Goal: Information Seeking & Learning: Find specific fact

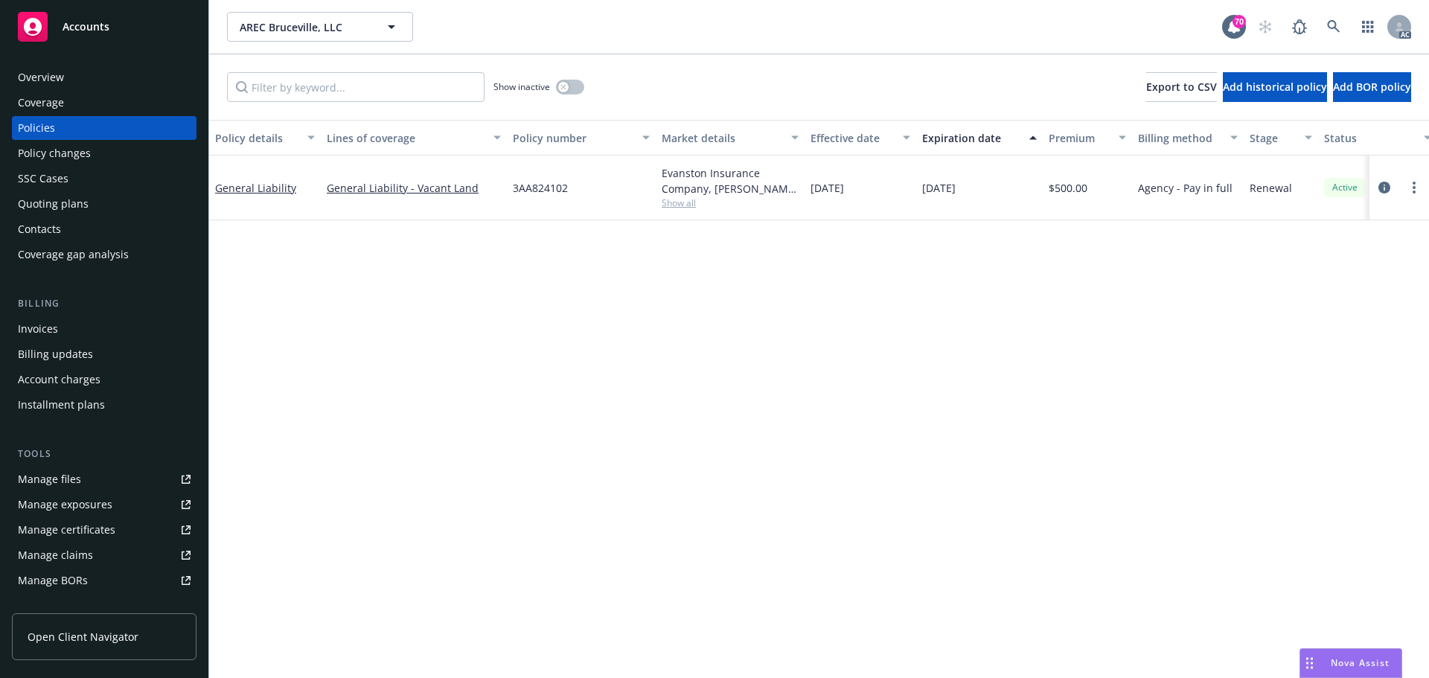
click at [57, 481] on div "Manage files" at bounding box center [49, 479] width 63 height 24
click at [78, 158] on div "Policy changes" at bounding box center [54, 153] width 73 height 24
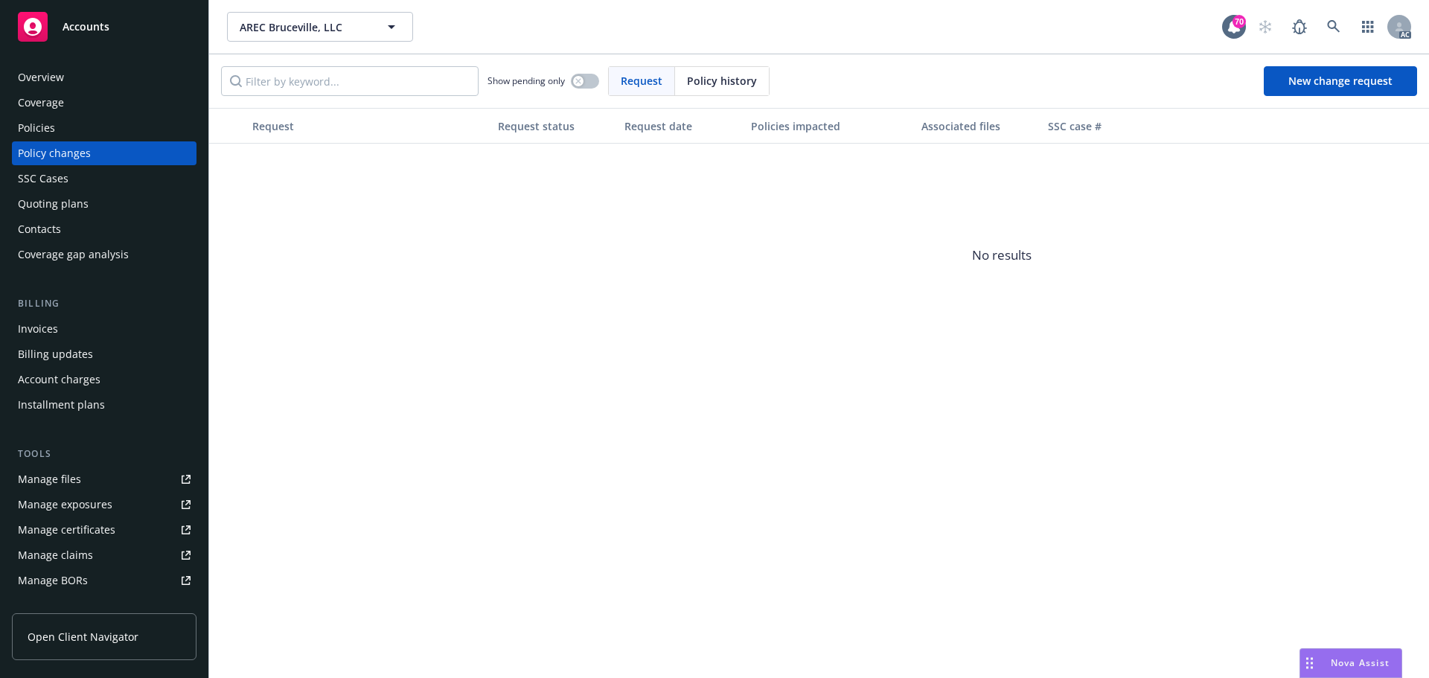
click at [63, 127] on div "Policies" at bounding box center [104, 128] width 173 height 24
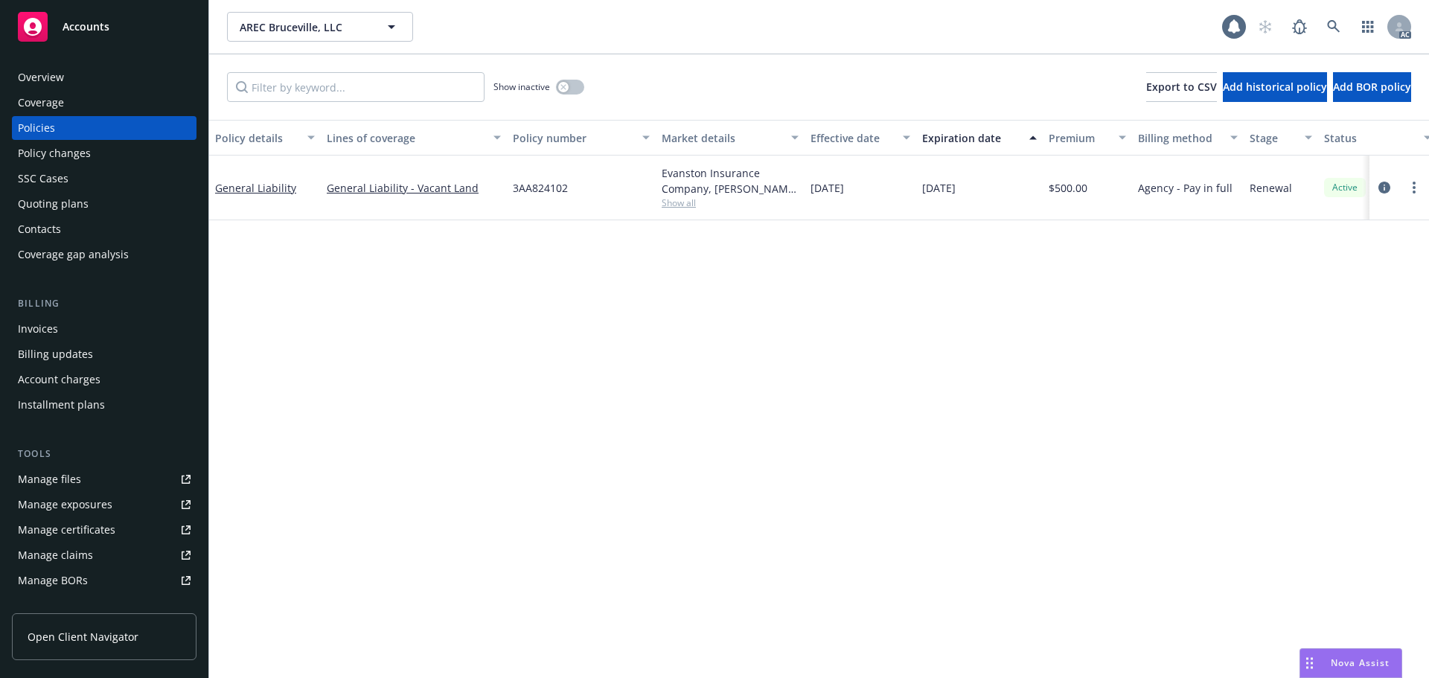
click at [935, 298] on div "Policy details Lines of coverage Policy number Market details Effective date Ex…" at bounding box center [819, 399] width 1220 height 558
click at [1385, 187] on icon "circleInformation" at bounding box center [1384, 188] width 12 height 12
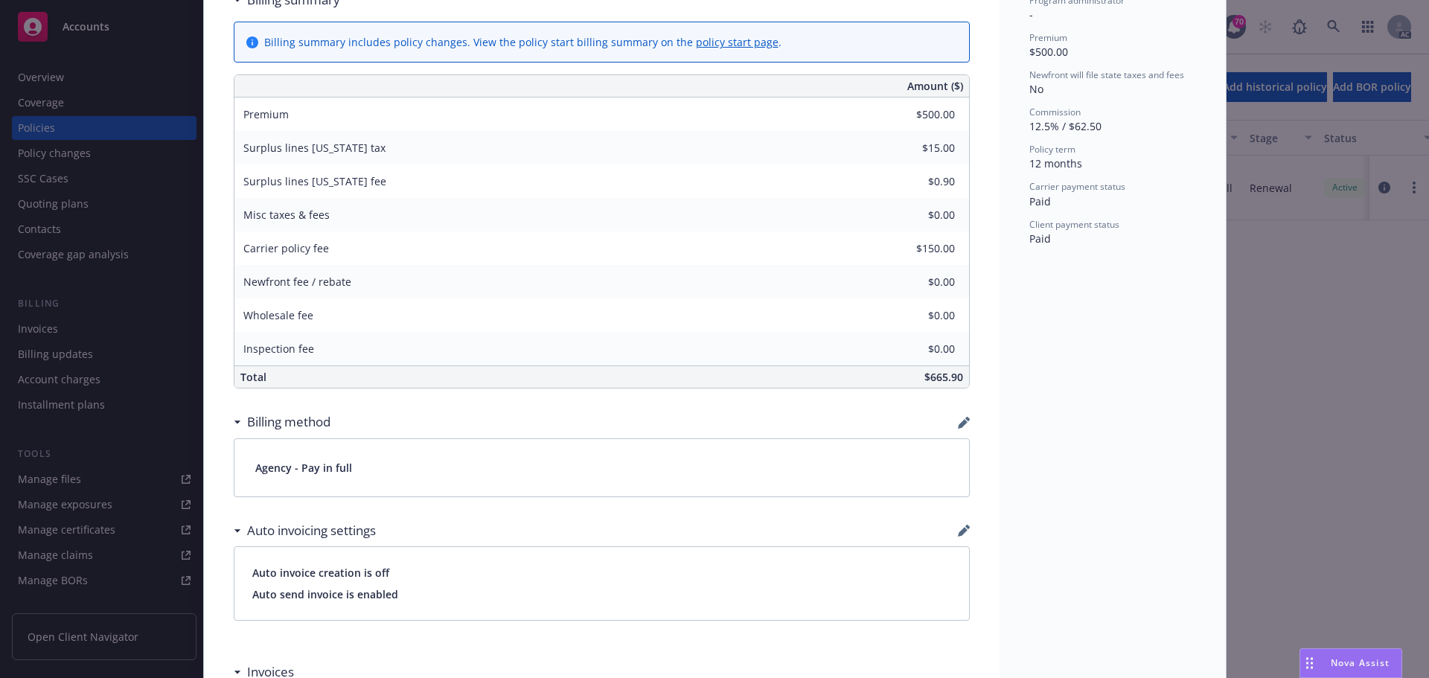
scroll to position [595, 0]
drag, startPoint x: 281, startPoint y: 244, endPoint x: 894, endPoint y: 249, distance: 613.1
click at [974, 249] on div "General Liability 10/14/2024 - Srilakshmi Netela - Case#01296660: Policy Ingest…" at bounding box center [601, 407] width 795 height 1833
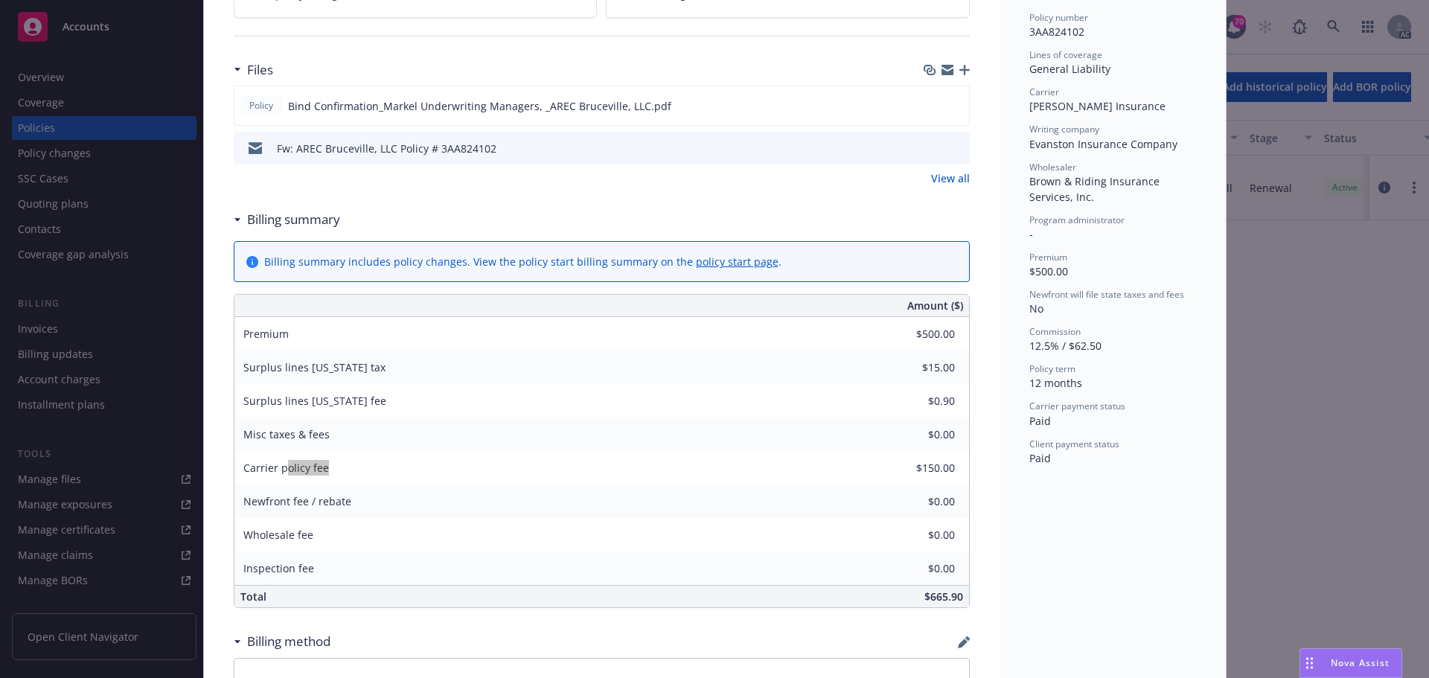
scroll to position [74, 0]
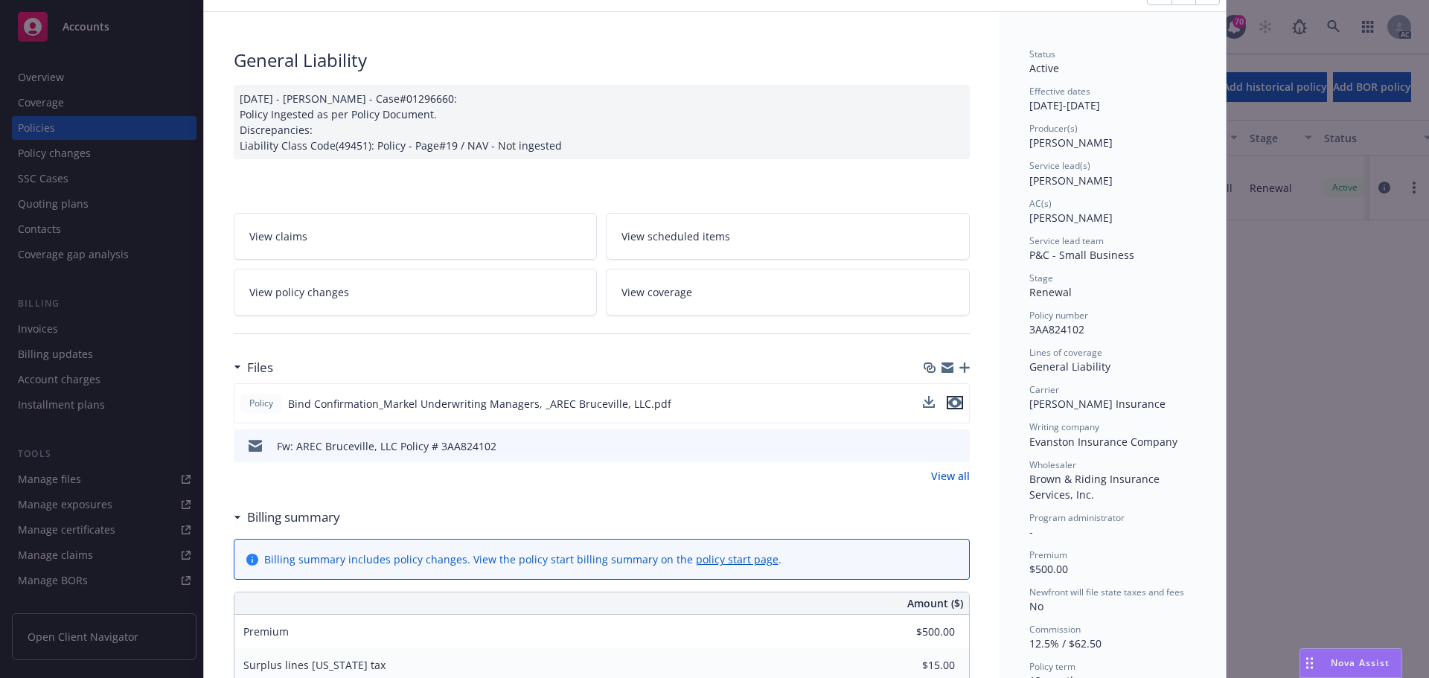
click at [952, 406] on icon "preview file" at bounding box center [954, 402] width 13 height 10
click at [947, 479] on link "View all" at bounding box center [950, 476] width 39 height 16
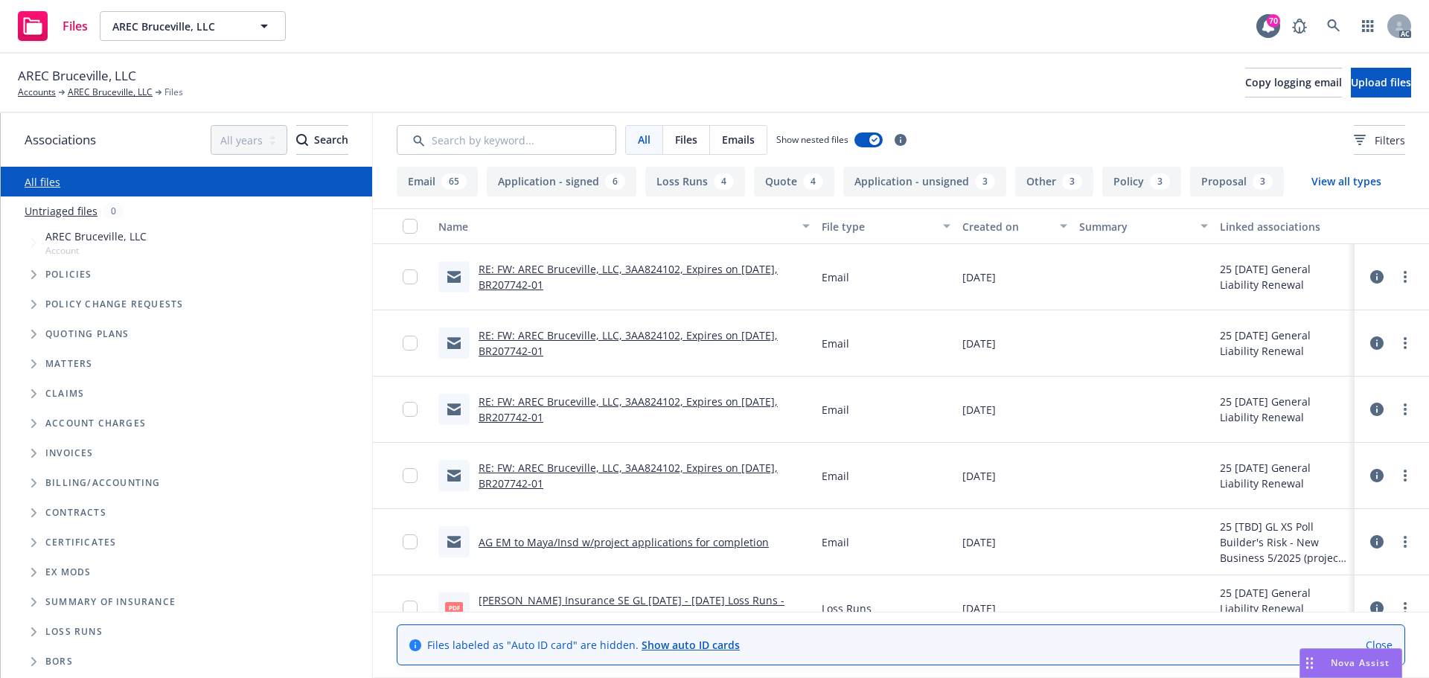
click at [31, 329] on span "Tree Example" at bounding box center [34, 334] width 24 height 24
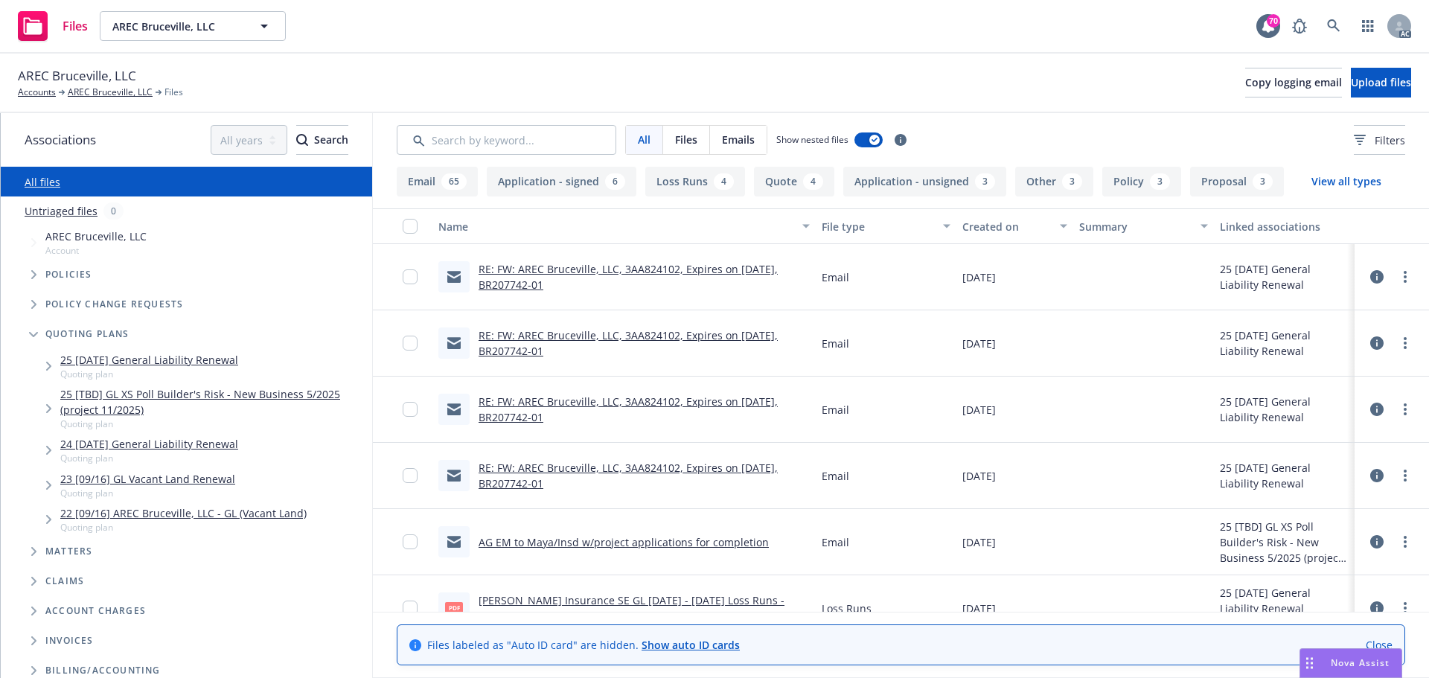
click at [129, 359] on link "25 09/16/25 General Liability Renewal" at bounding box center [149, 360] width 178 height 16
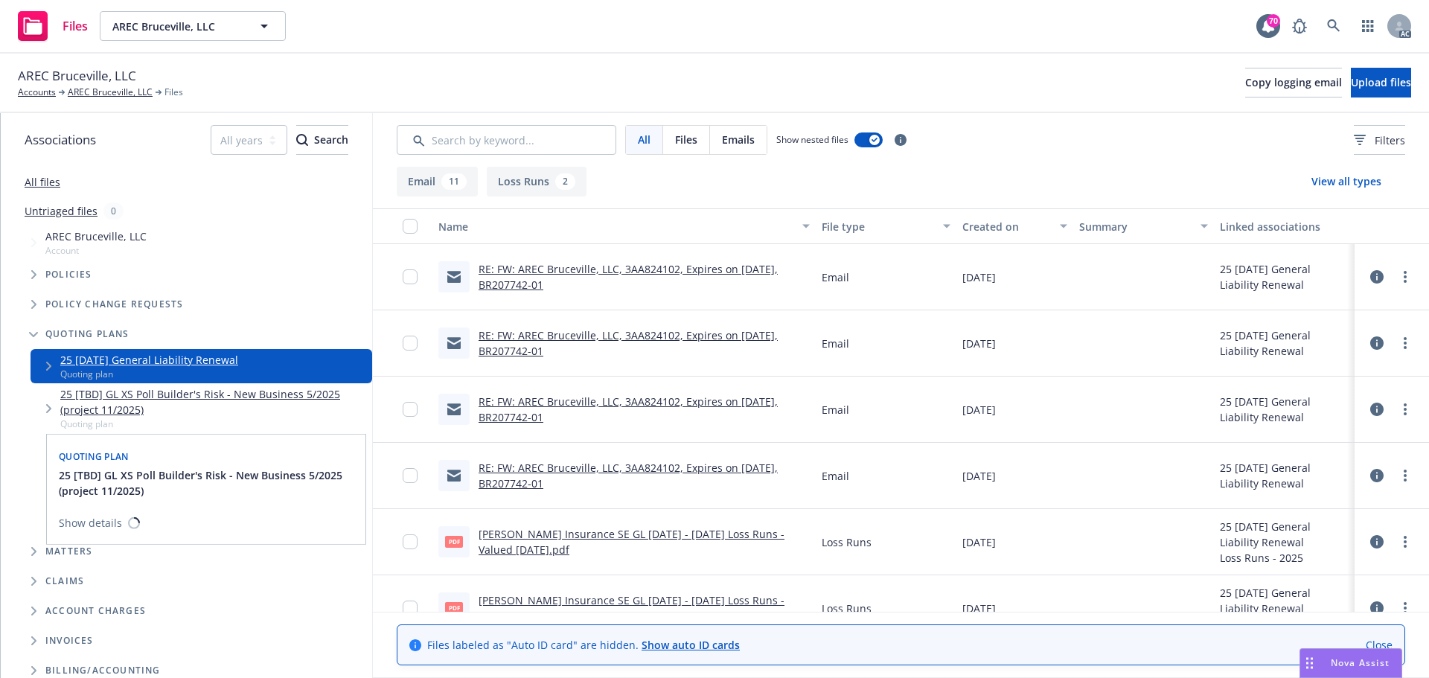
click at [126, 394] on link "25 [TBD] GL XS Poll Builder's Risk - New Business 5/2025 (project 11/2025)" at bounding box center [213, 401] width 306 height 31
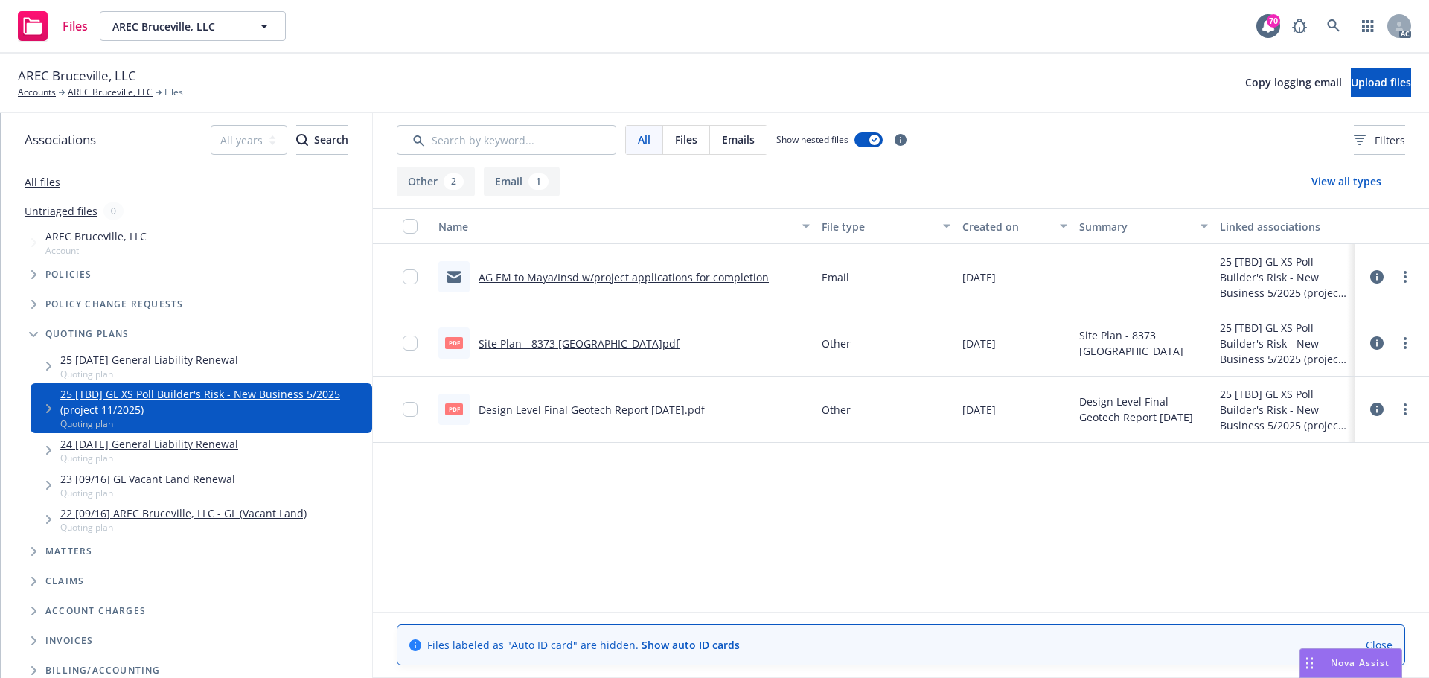
click at [37, 338] on span "Tree Example" at bounding box center [34, 334] width 24 height 24
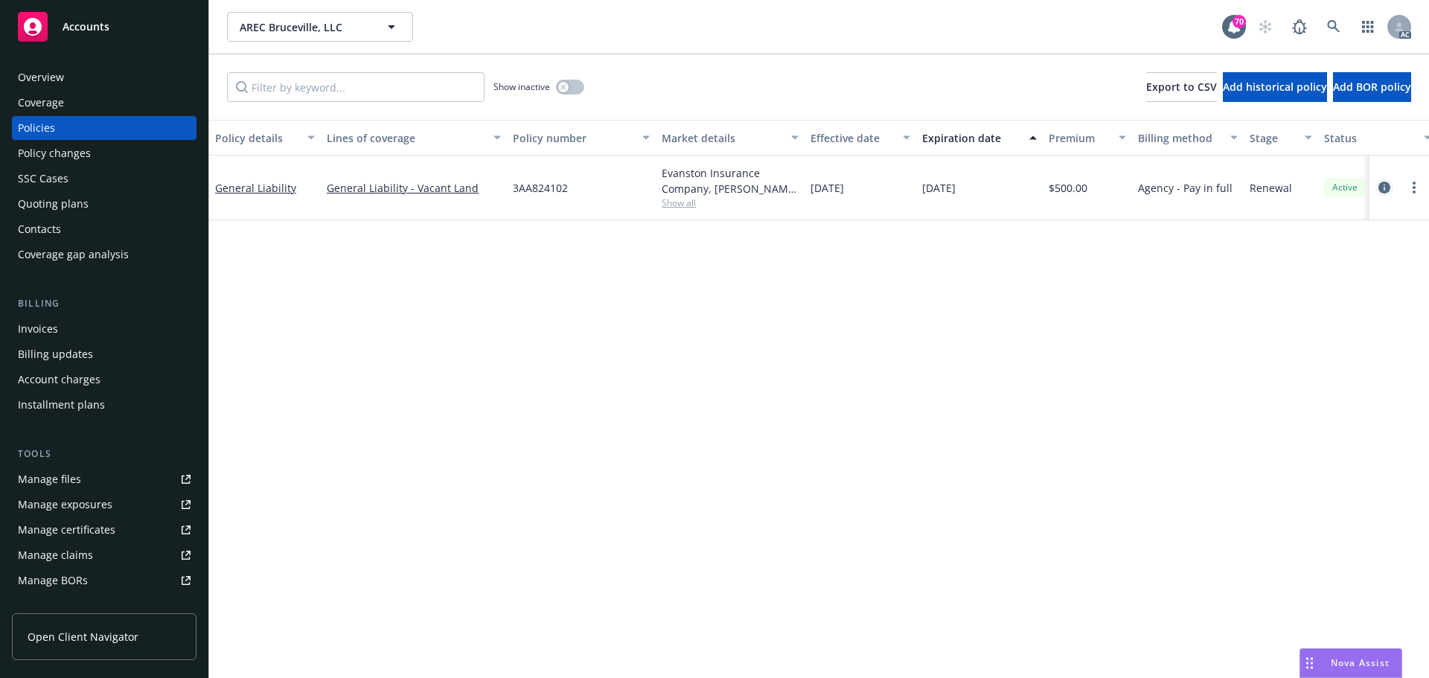
click at [1385, 192] on icon "circleInformation" at bounding box center [1384, 188] width 12 height 12
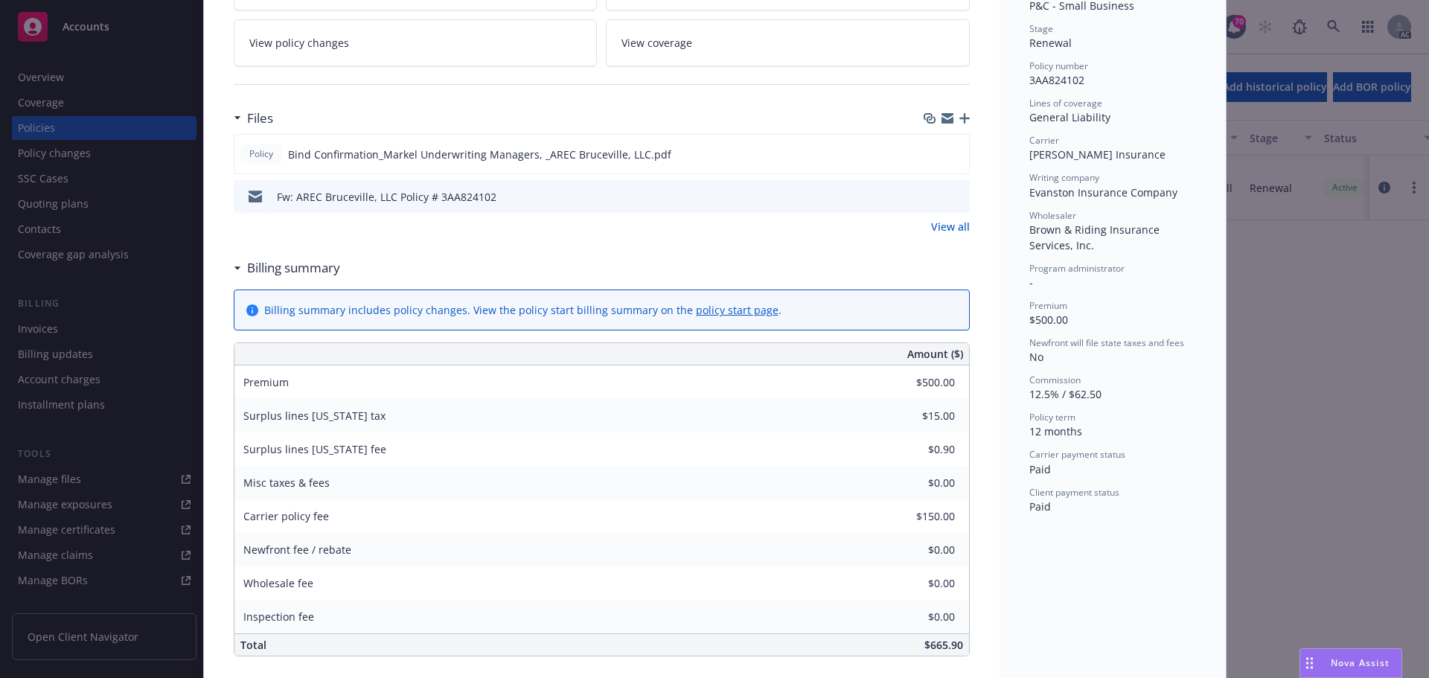
scroll to position [298, 0]
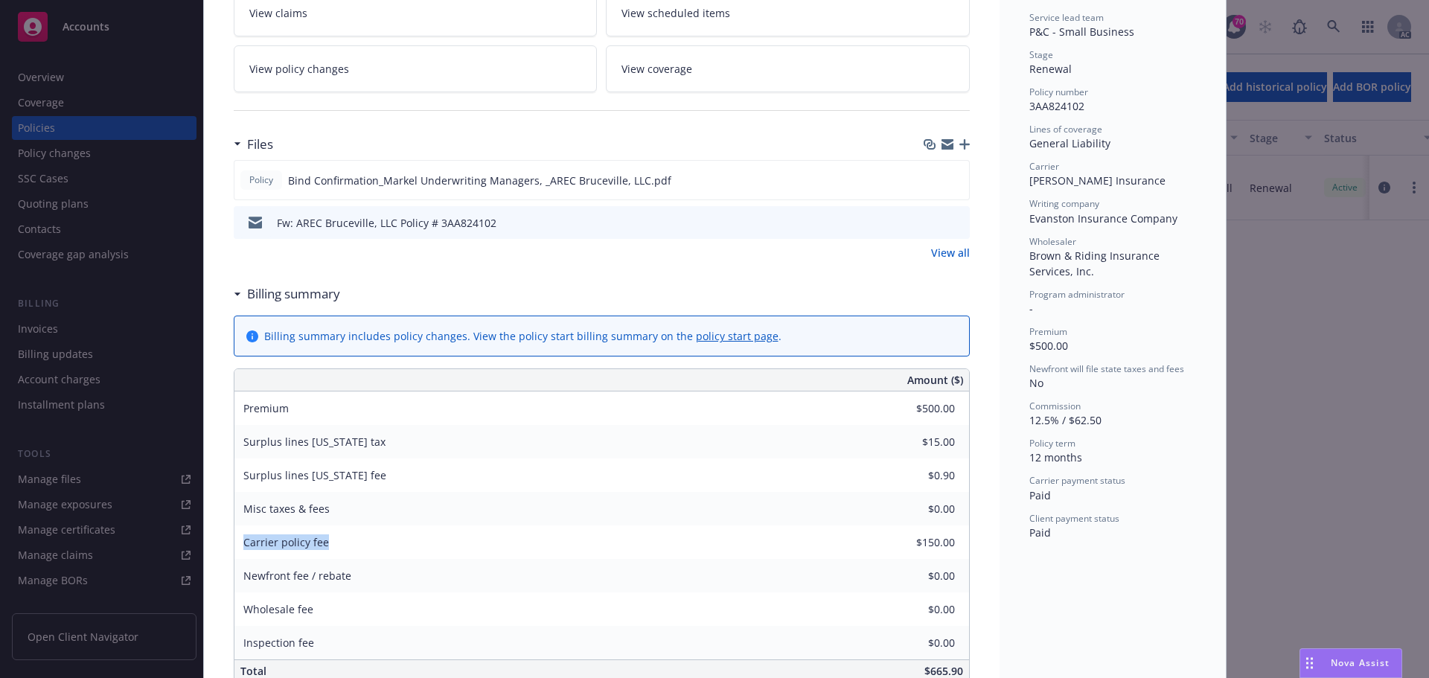
drag, startPoint x: 237, startPoint y: 541, endPoint x: 318, endPoint y: 545, distance: 81.9
click at [318, 545] on div "Carrier policy fee" at bounding box center [285, 541] width 103 height 33
copy span "Carrier policy fee"
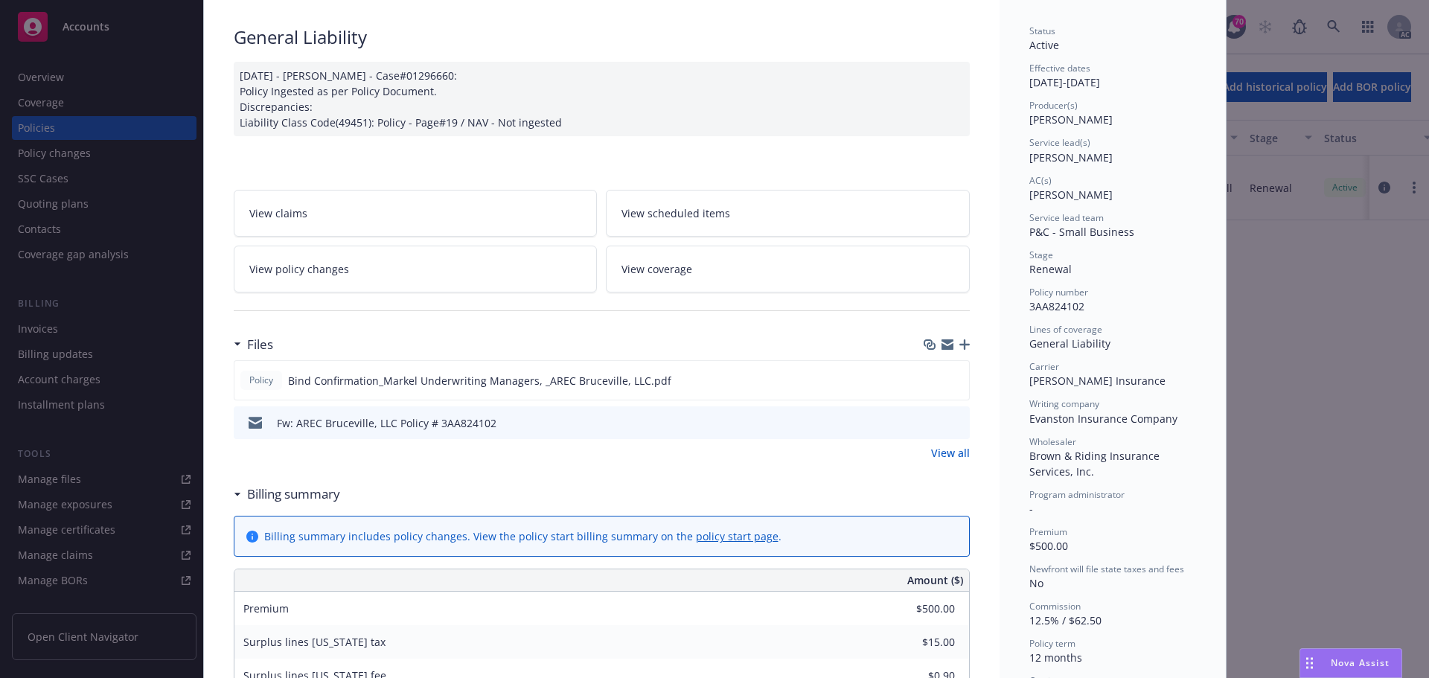
scroll to position [0, 0]
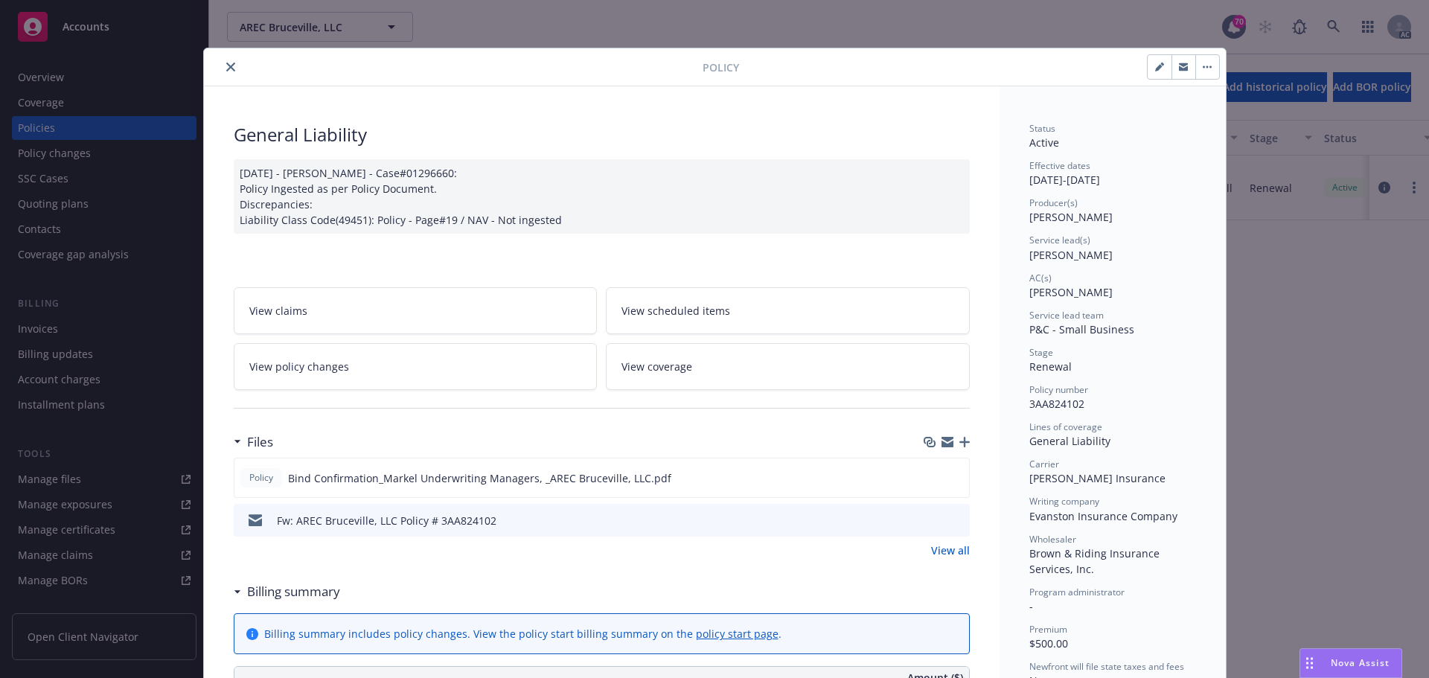
click at [226, 68] on icon "close" at bounding box center [230, 67] width 9 height 9
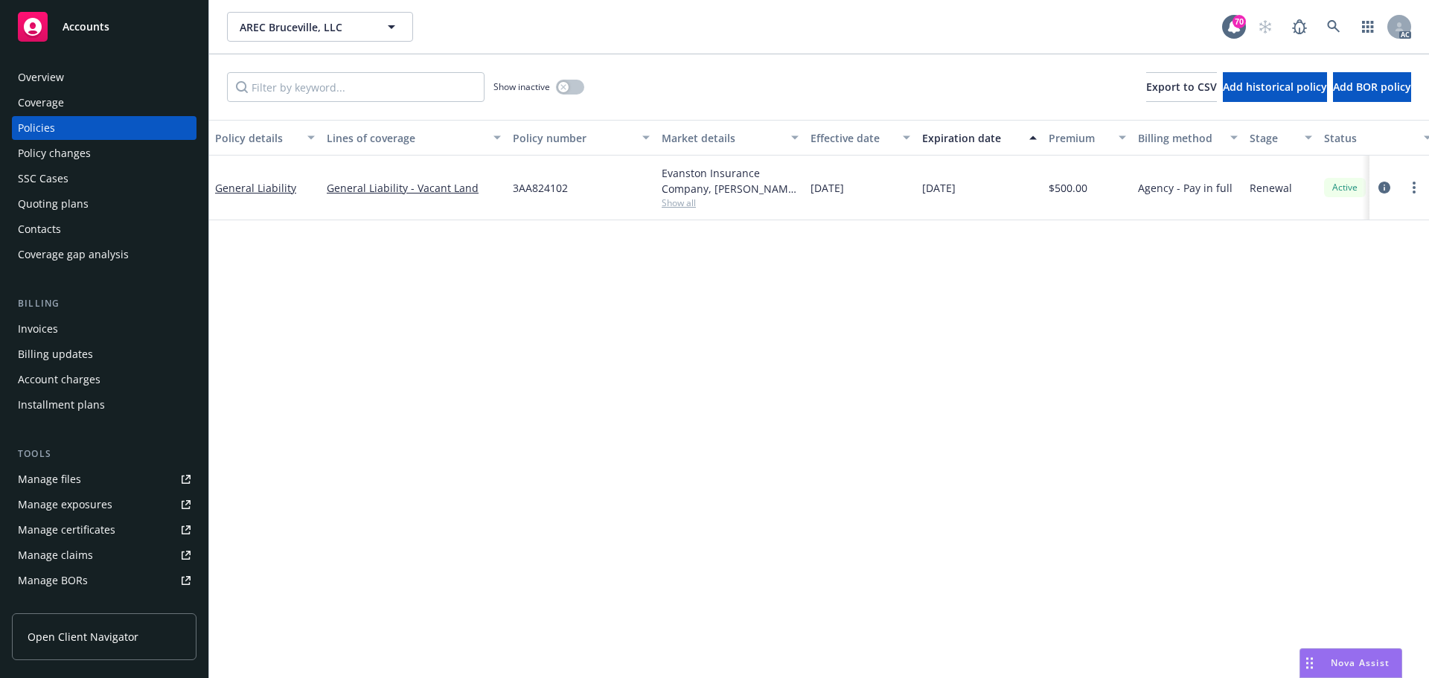
click at [72, 205] on div "Quoting plans" at bounding box center [53, 204] width 71 height 24
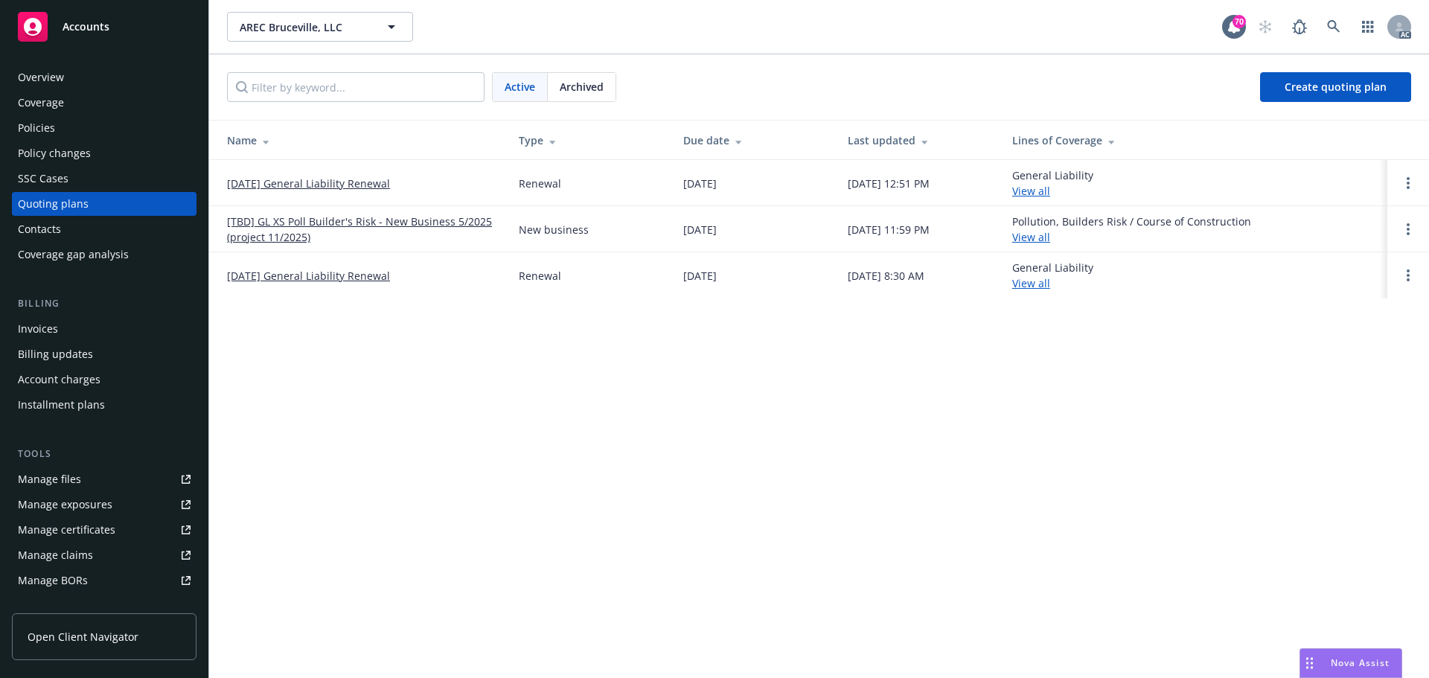
click at [313, 274] on link "09/16/24 General Liability Renewal" at bounding box center [308, 276] width 163 height 16
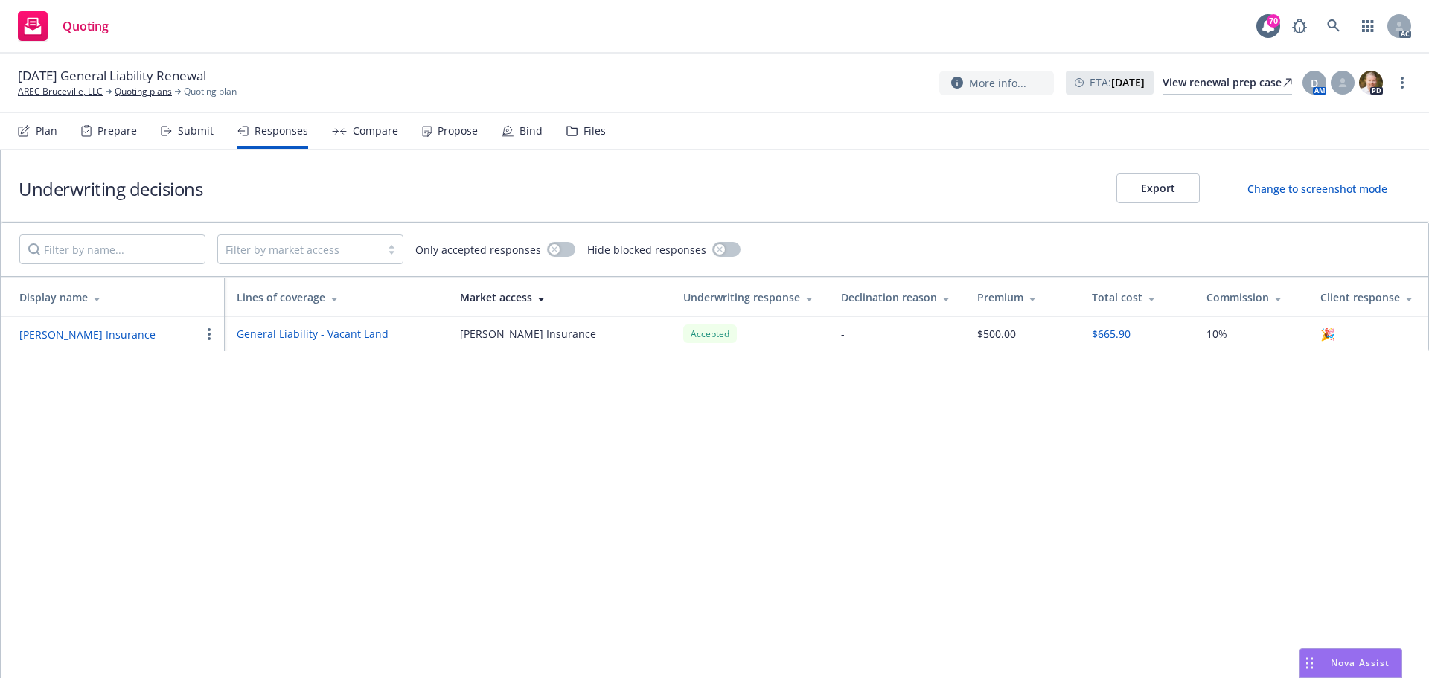
click at [84, 334] on button "[PERSON_NAME] Insurance" at bounding box center [87, 335] width 136 height 16
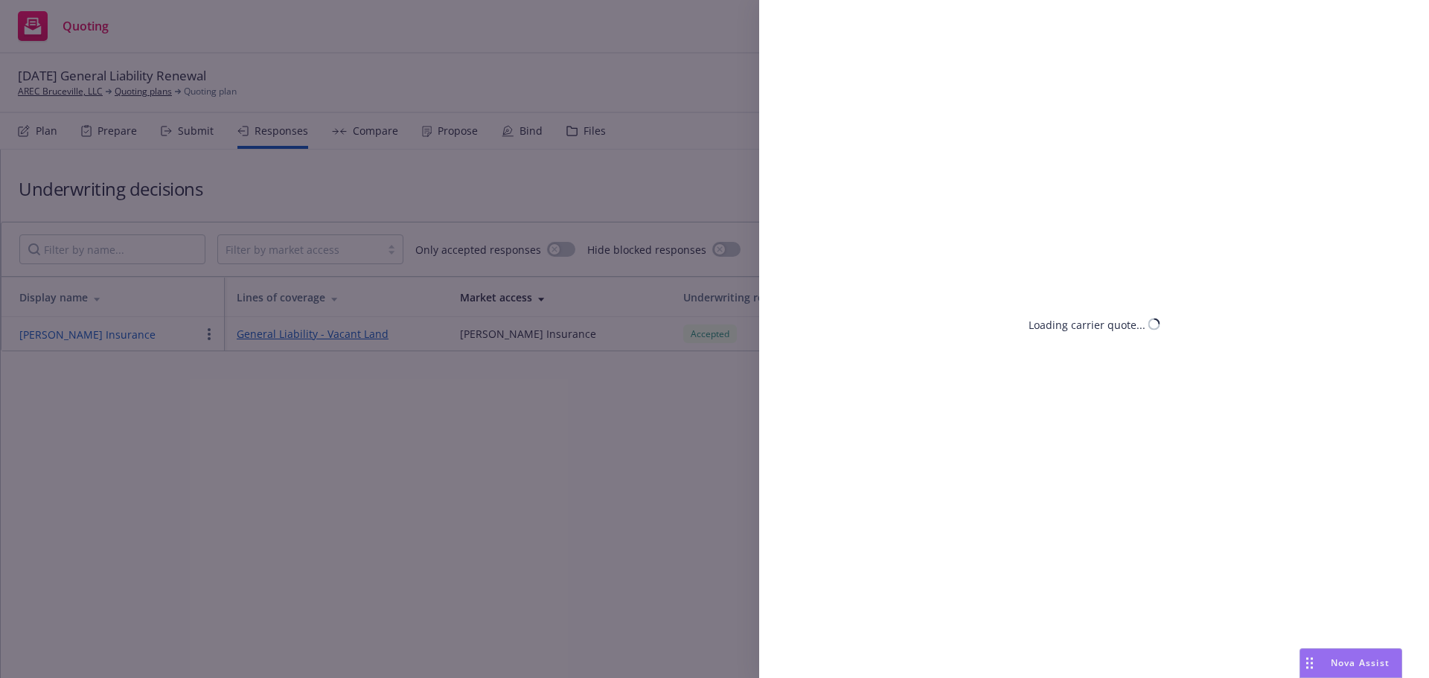
select select "CA"
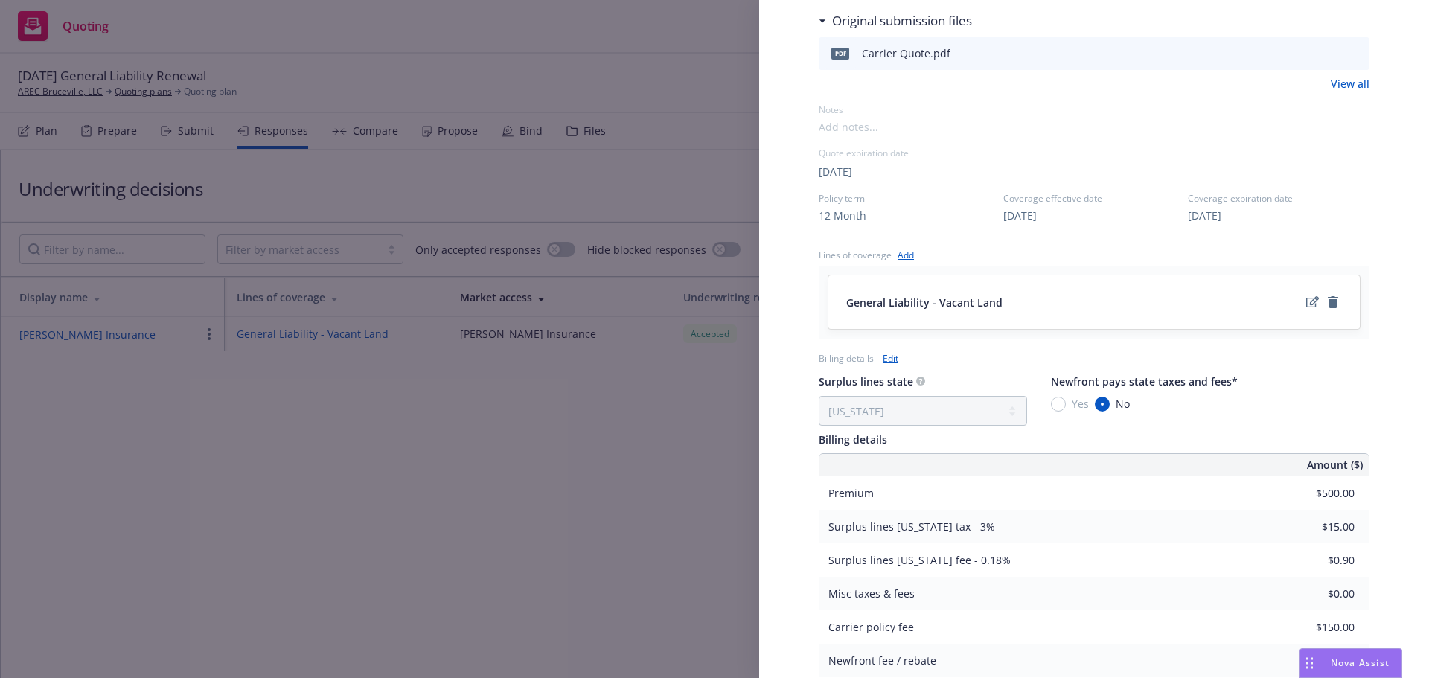
scroll to position [542, 0]
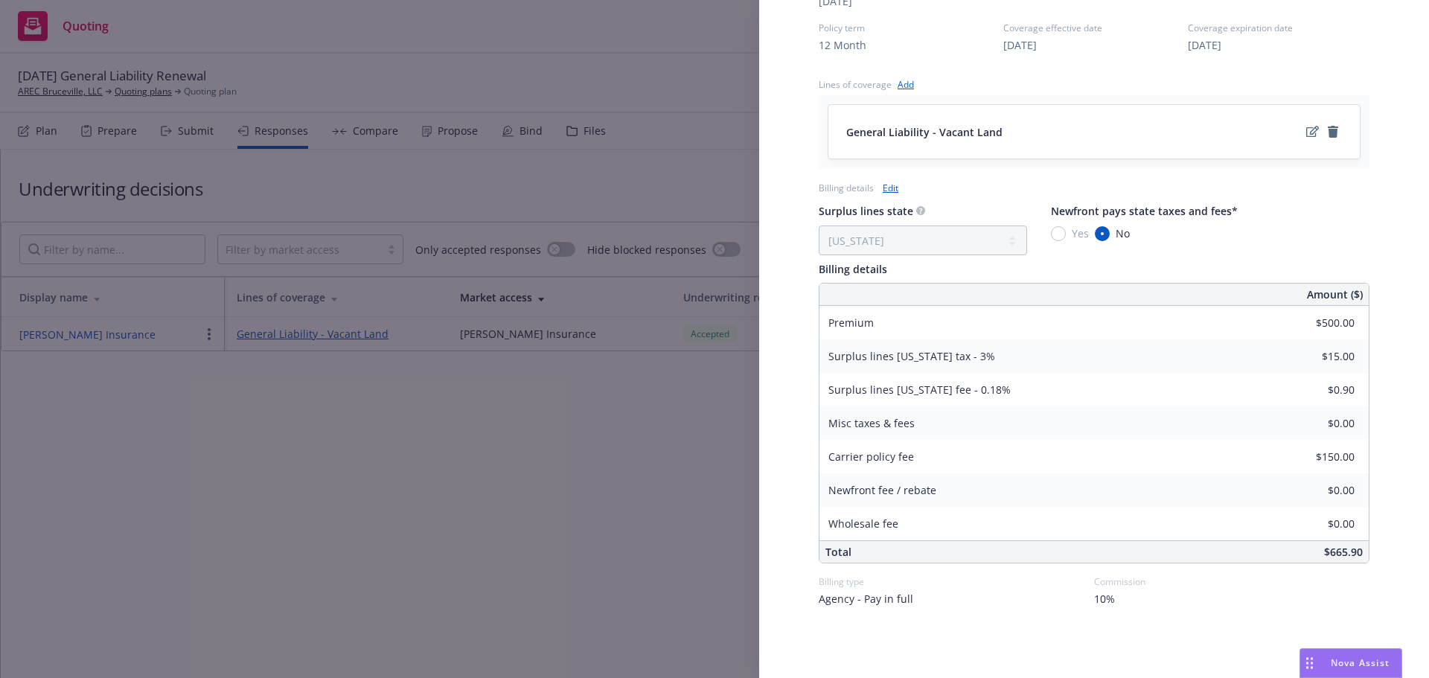
click at [401, 439] on div "Display Name [PERSON_NAME] Insurance Carrier [PERSON_NAME] Insurance Writing co…" at bounding box center [714, 339] width 1429 height 678
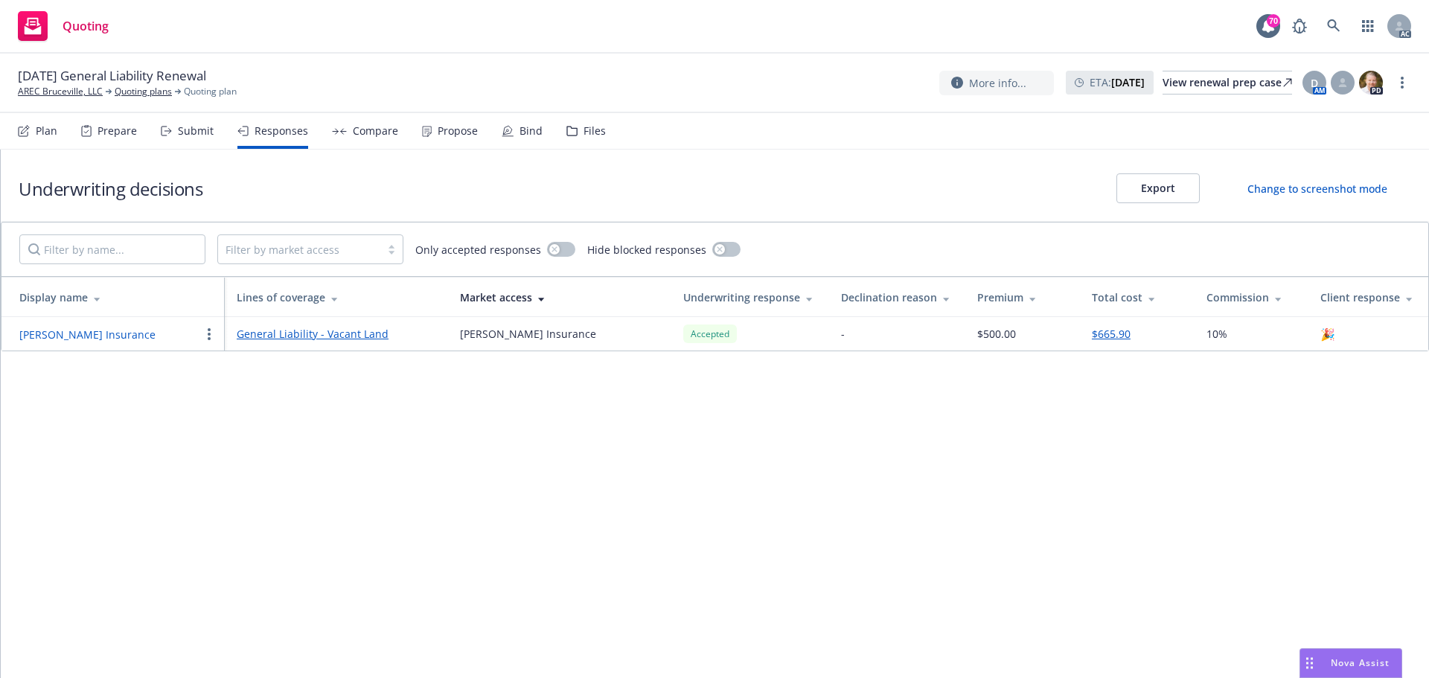
click at [1100, 332] on button "$665.90" at bounding box center [1111, 334] width 39 height 16
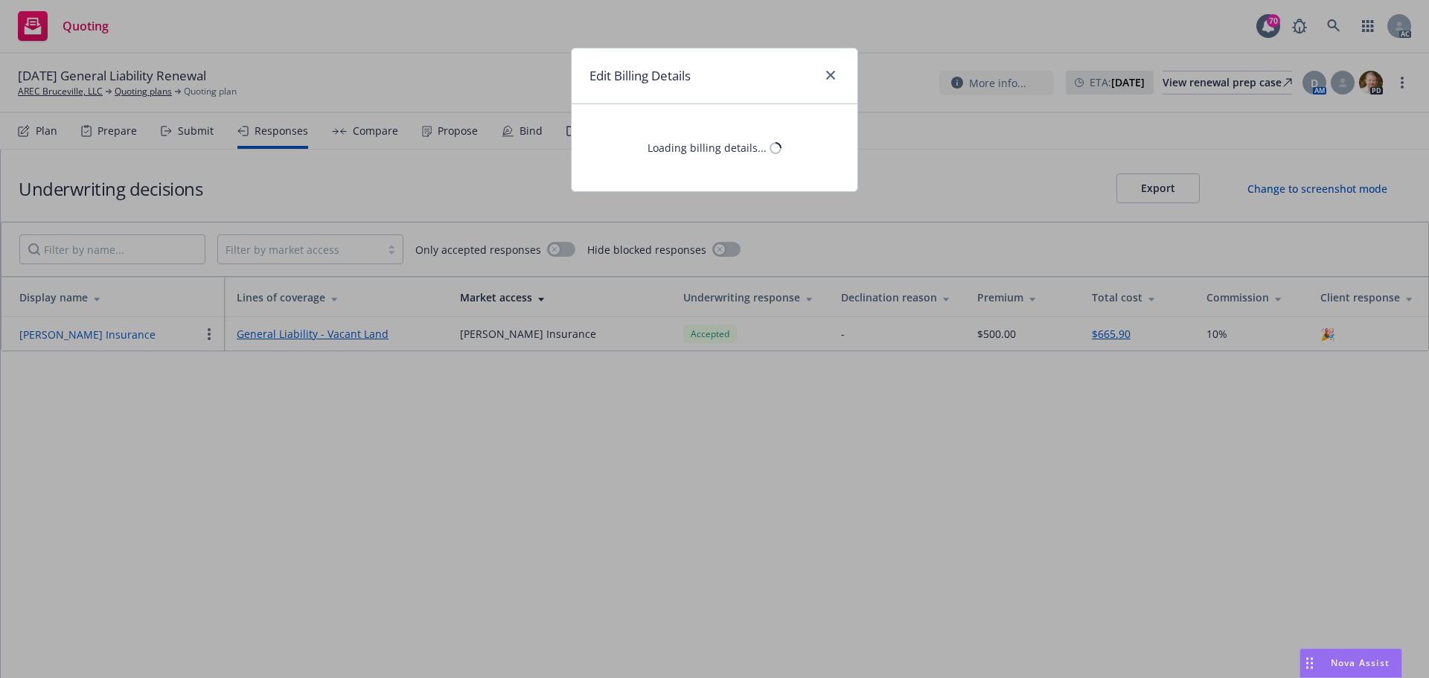
select select "CA"
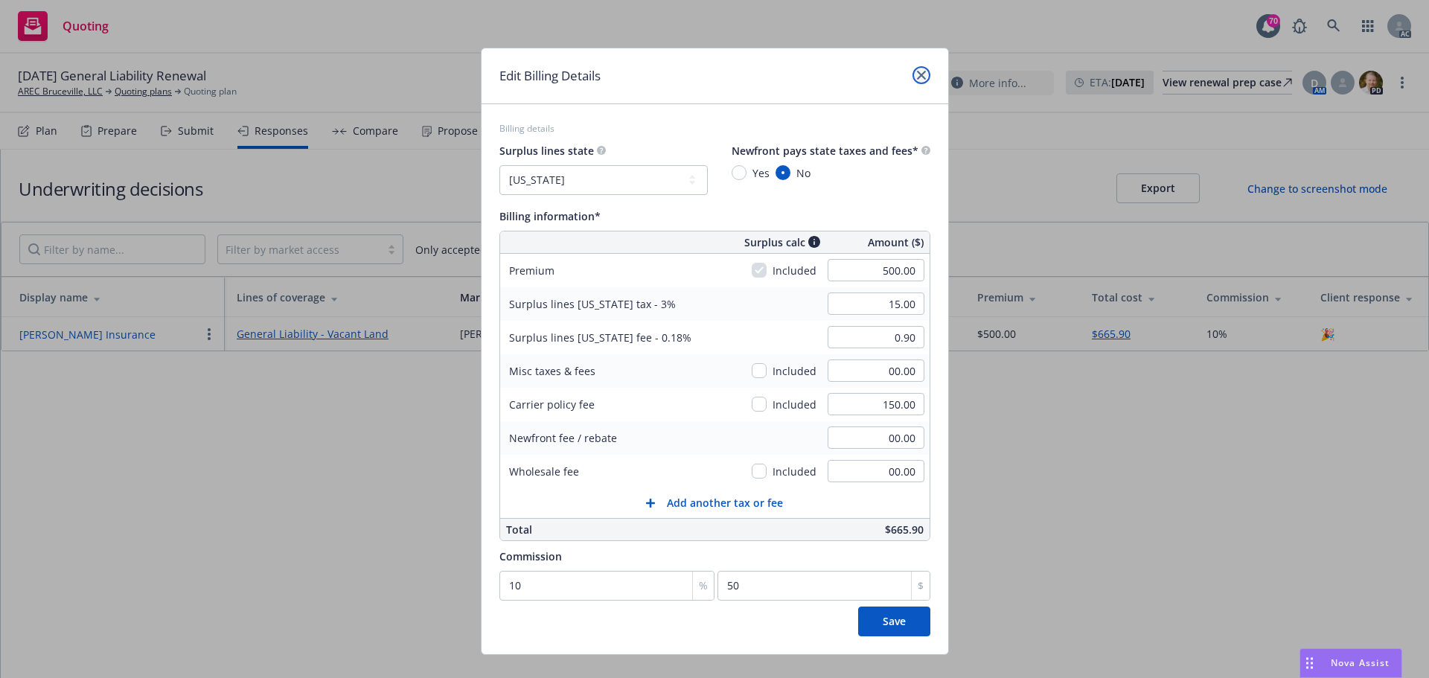
click at [917, 79] on icon "close" at bounding box center [921, 75] width 9 height 9
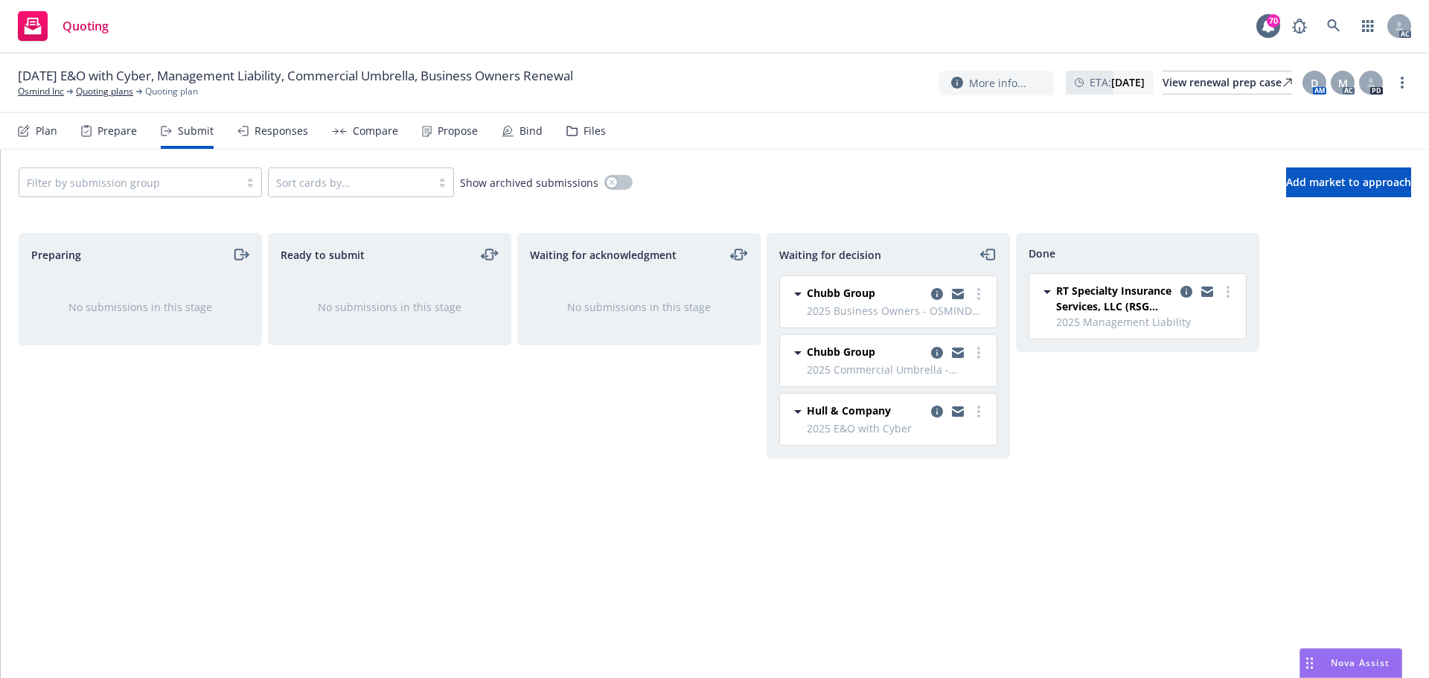
click at [365, 138] on div "Compare" at bounding box center [365, 131] width 66 height 36
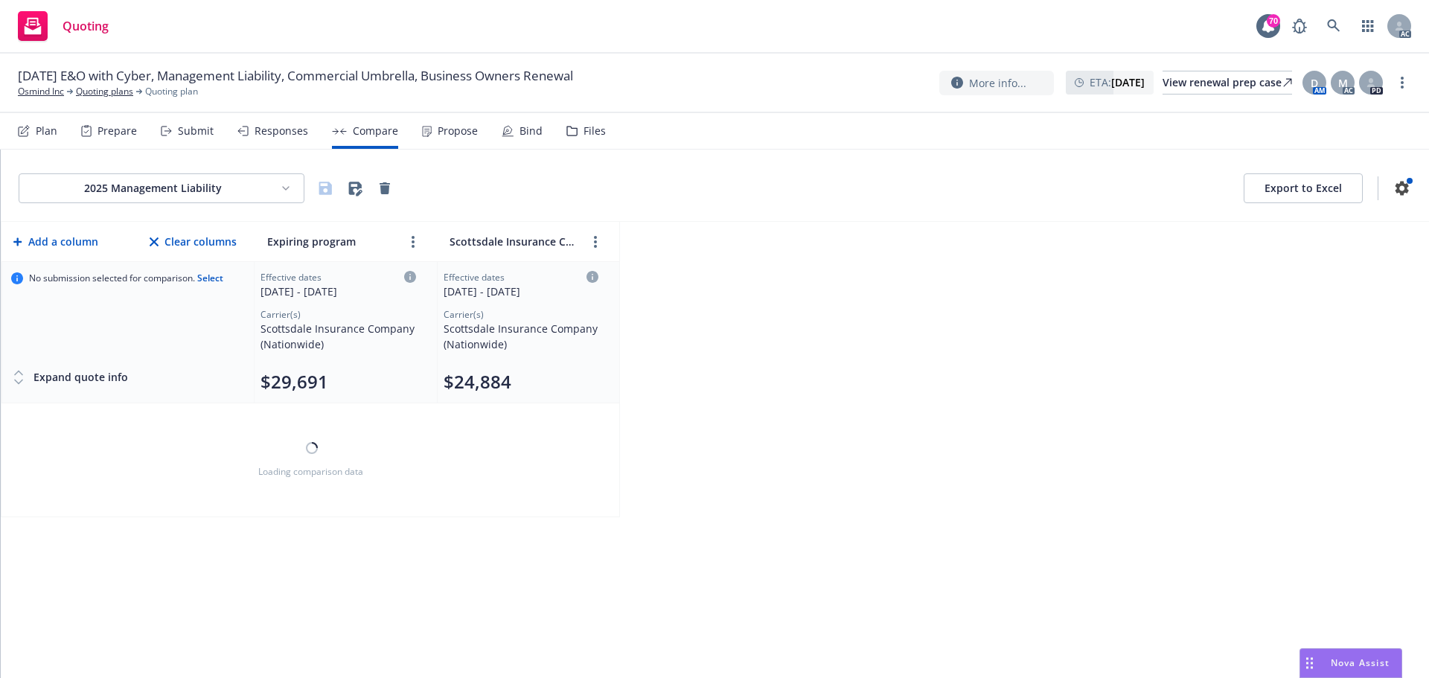
click at [272, 129] on div "Responses" at bounding box center [281, 131] width 54 height 12
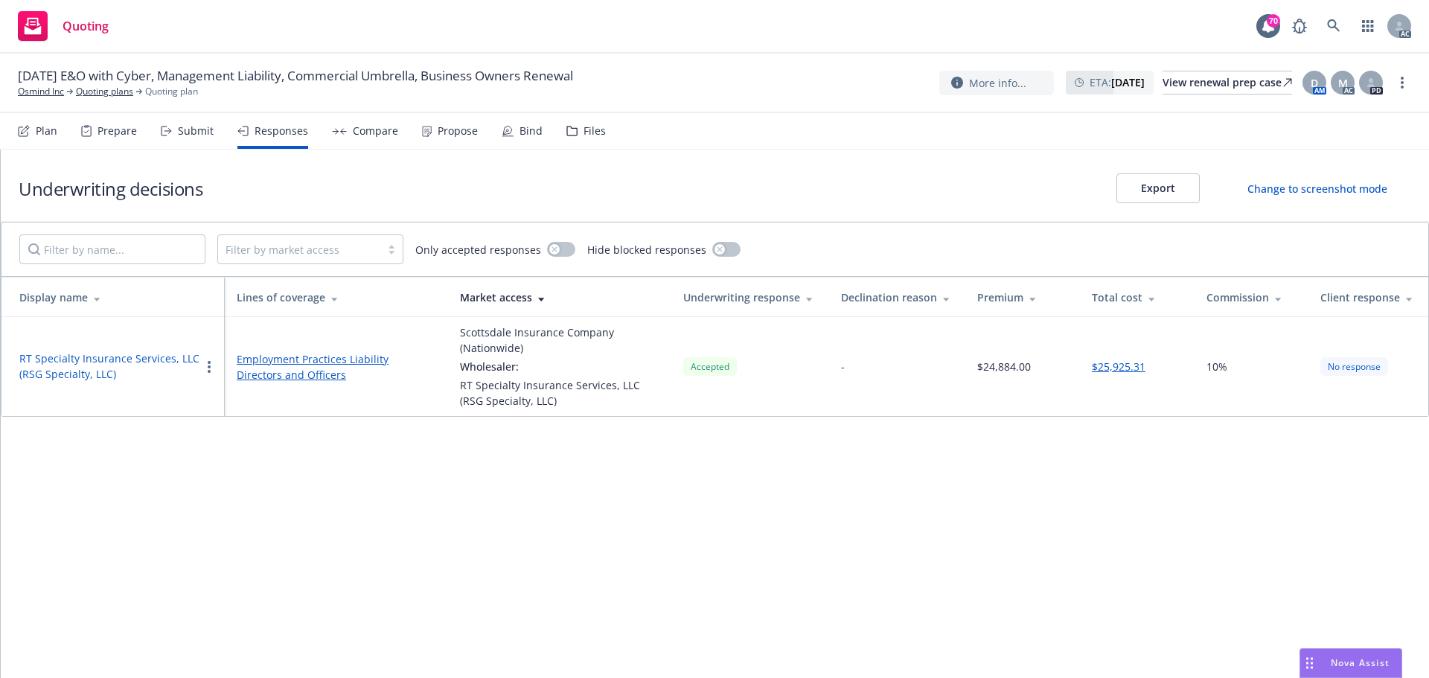
click at [461, 134] on div "Propose" at bounding box center [458, 131] width 40 height 12
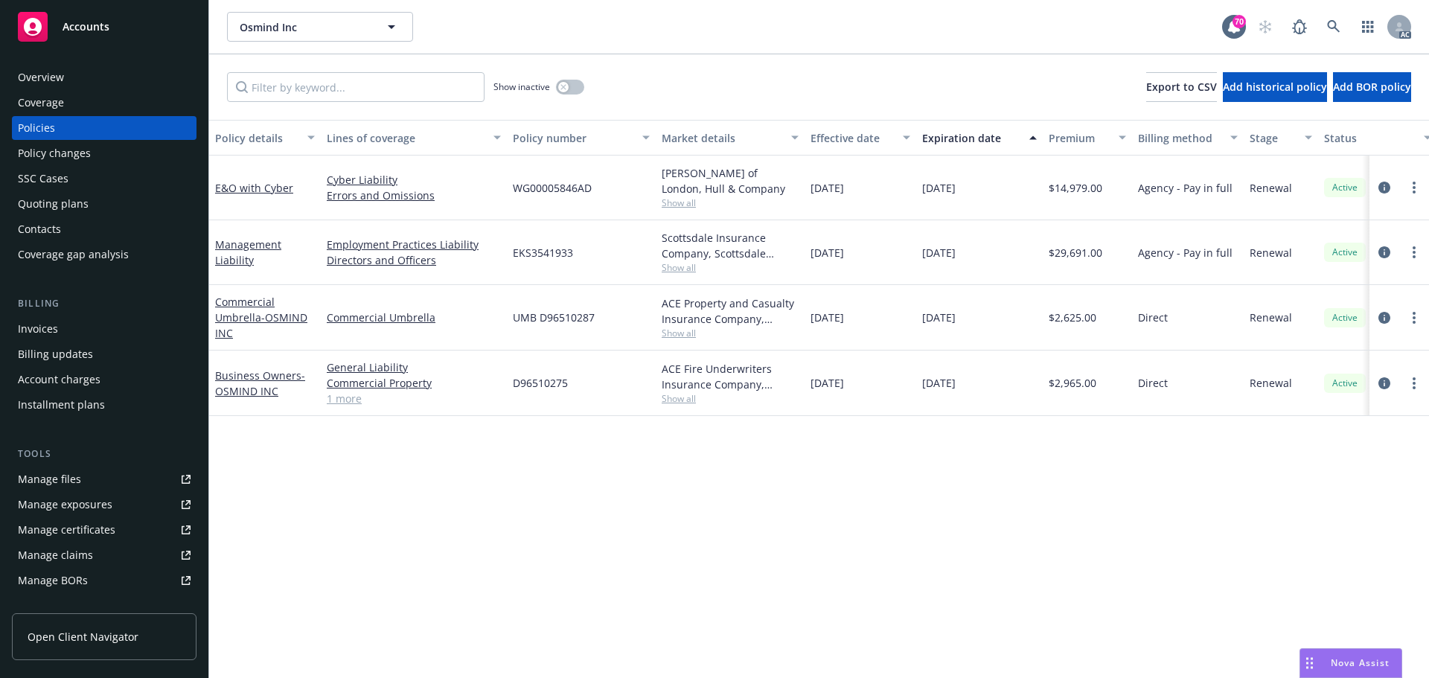
click at [50, 487] on div "Manage files" at bounding box center [49, 479] width 63 height 24
click at [57, 161] on div "Policy changes" at bounding box center [54, 153] width 73 height 24
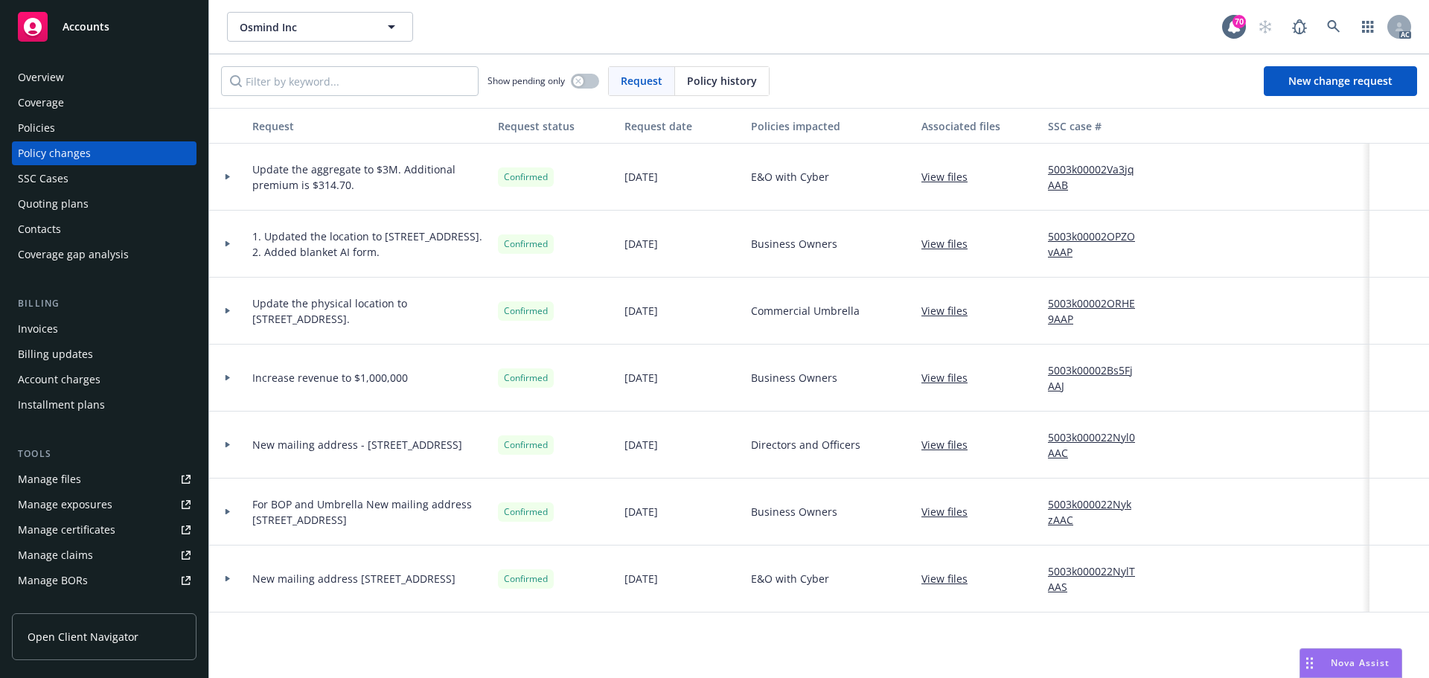
click at [54, 122] on div "Policies" at bounding box center [104, 128] width 173 height 24
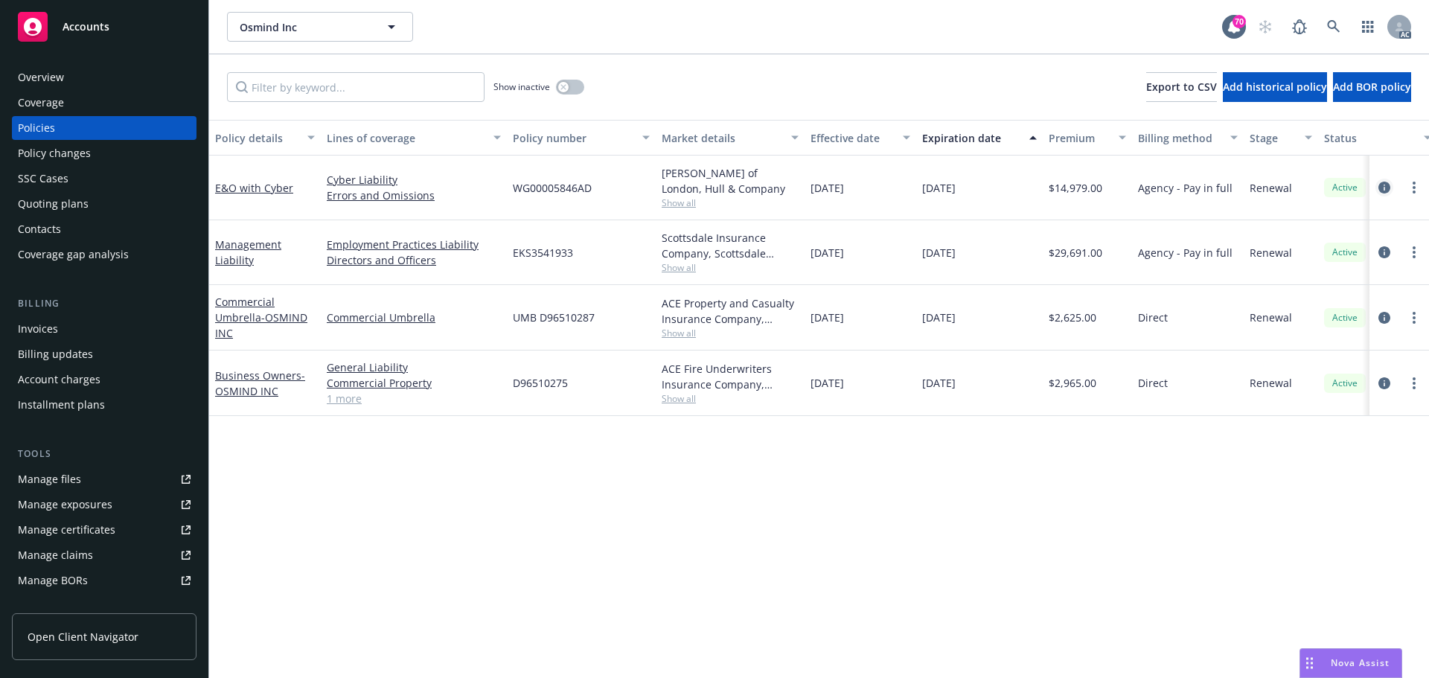
click at [1379, 190] on icon "circleInformation" at bounding box center [1384, 188] width 12 height 12
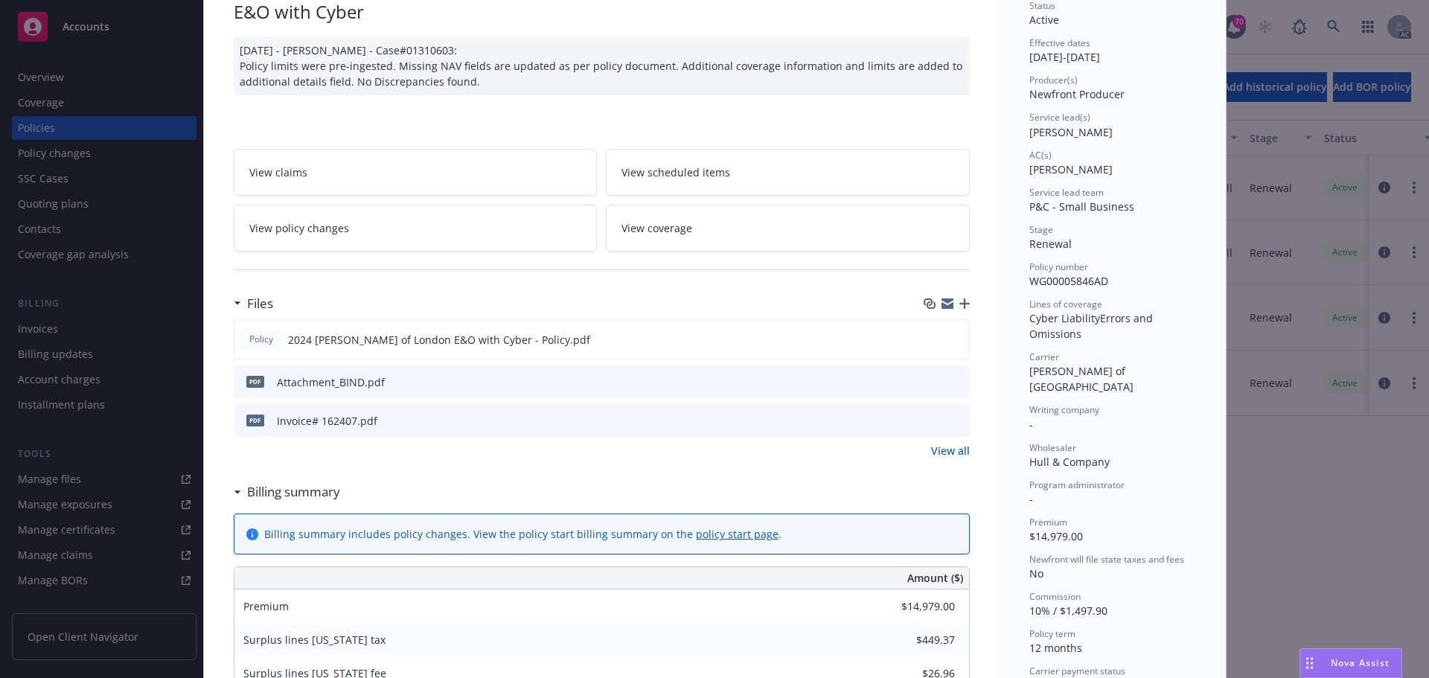
scroll to position [149, 0]
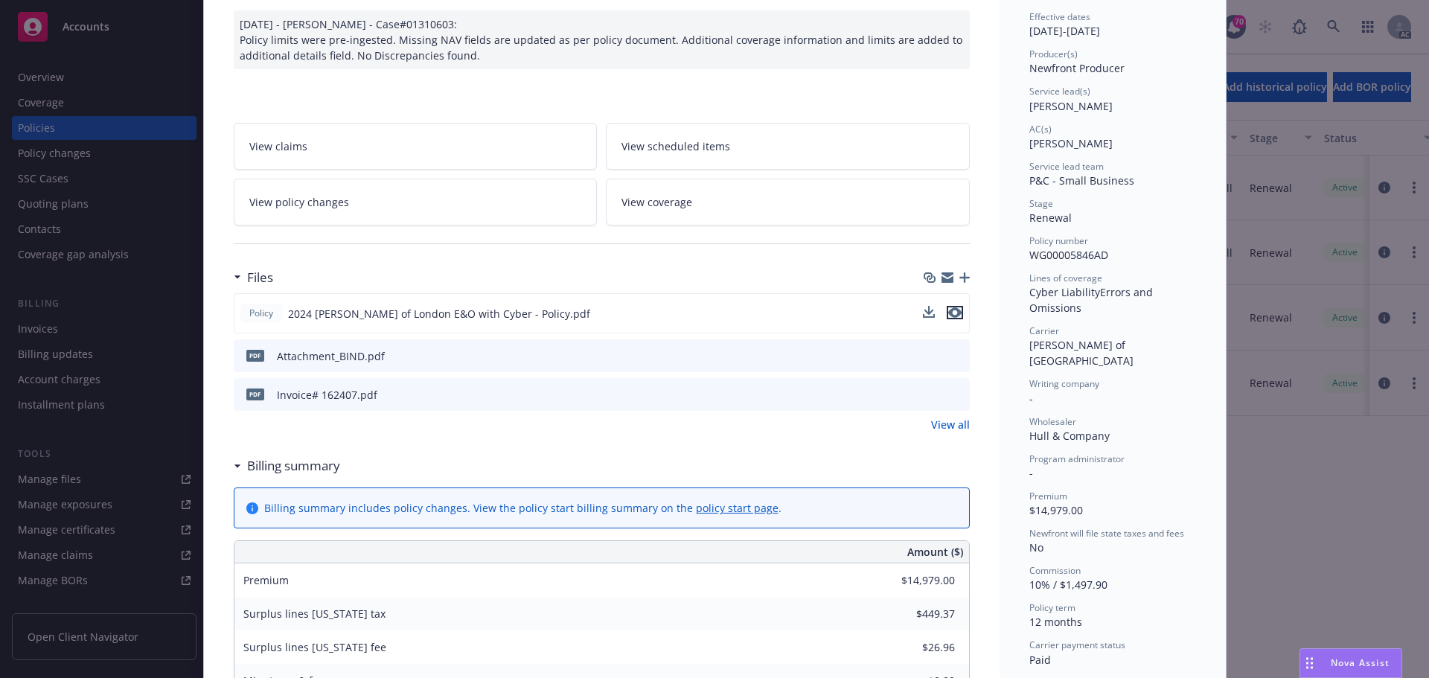
click at [948, 313] on icon "preview file" at bounding box center [954, 312] width 13 height 10
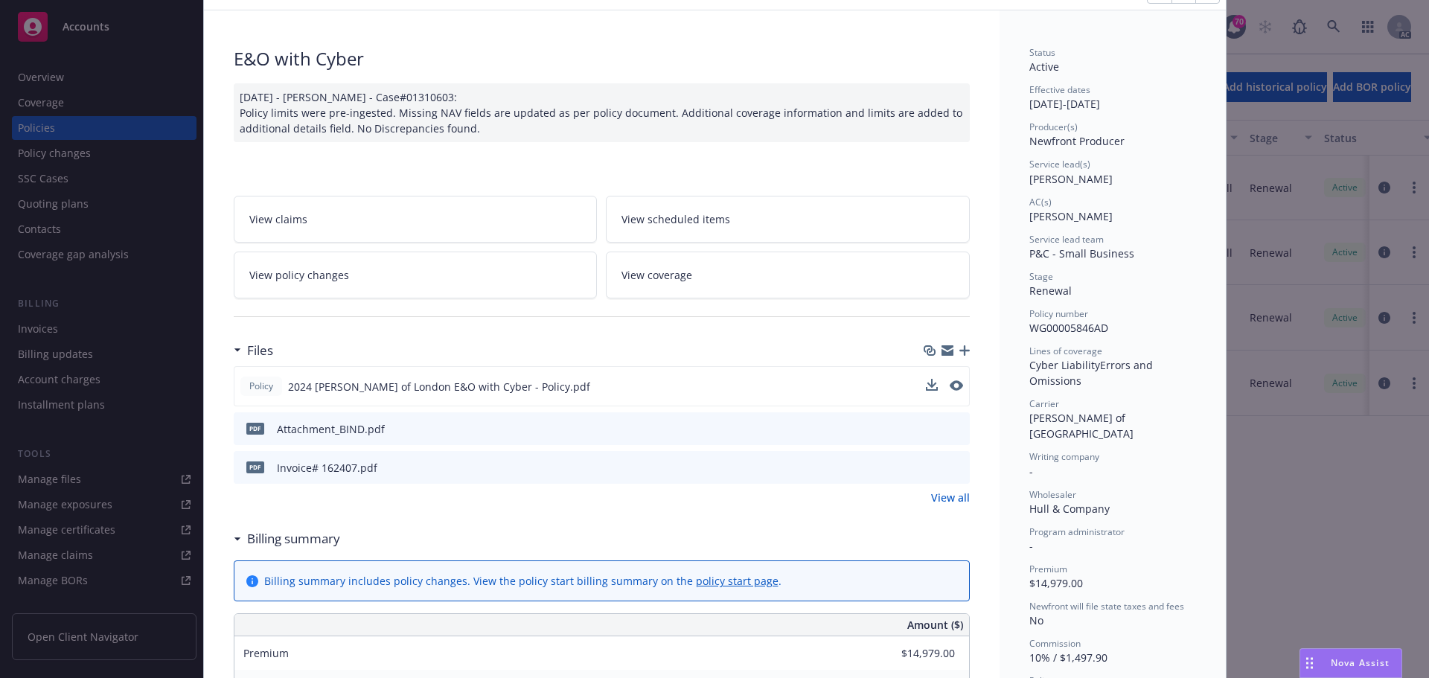
scroll to position [0, 0]
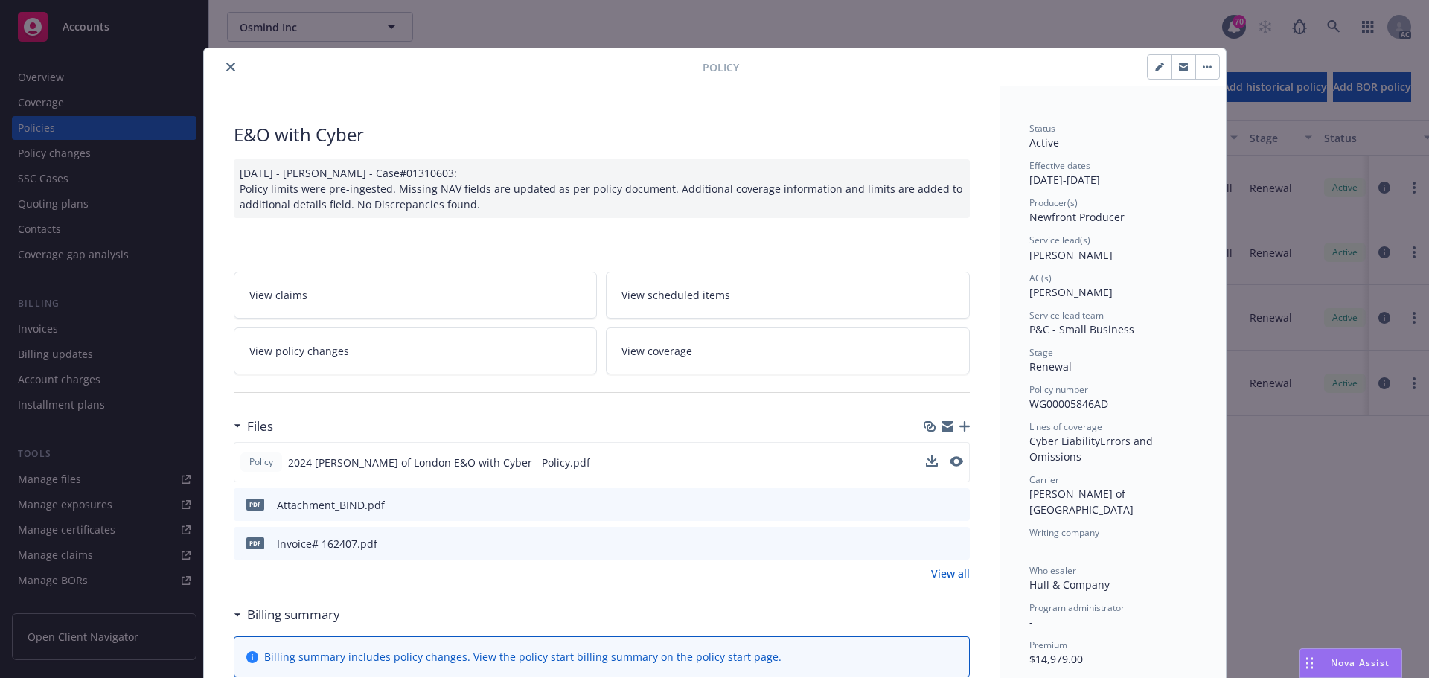
click at [231, 66] on button "close" at bounding box center [231, 67] width 18 height 18
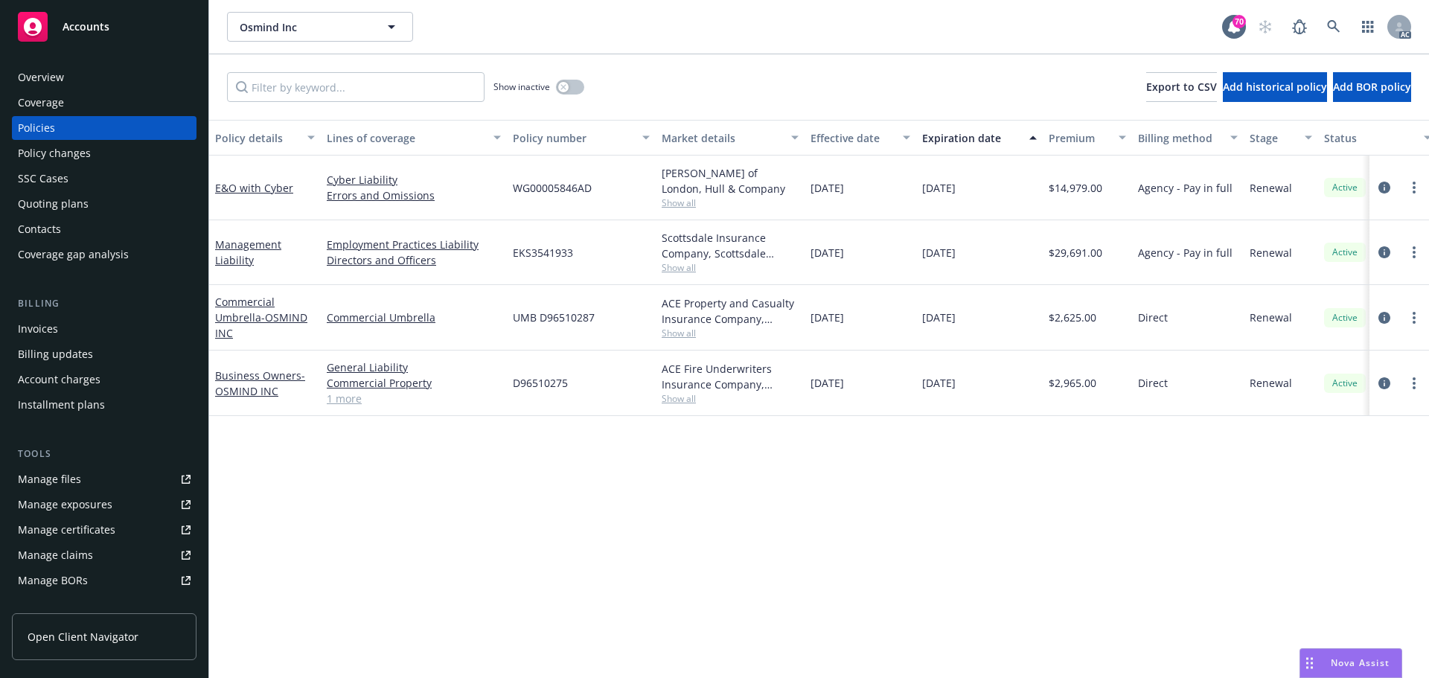
click at [76, 78] on div "Overview" at bounding box center [104, 77] width 173 height 24
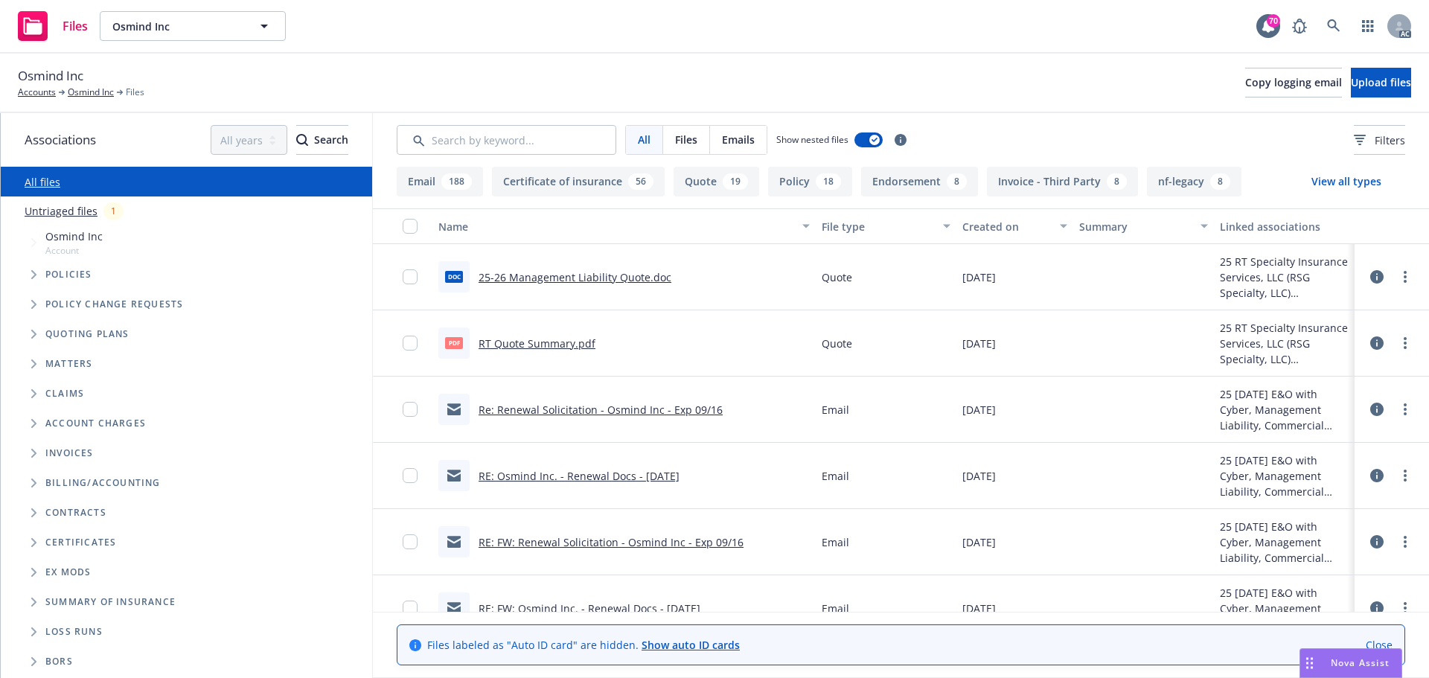
click at [1378, 673] on div "Nova Assist" at bounding box center [1350, 663] width 101 height 28
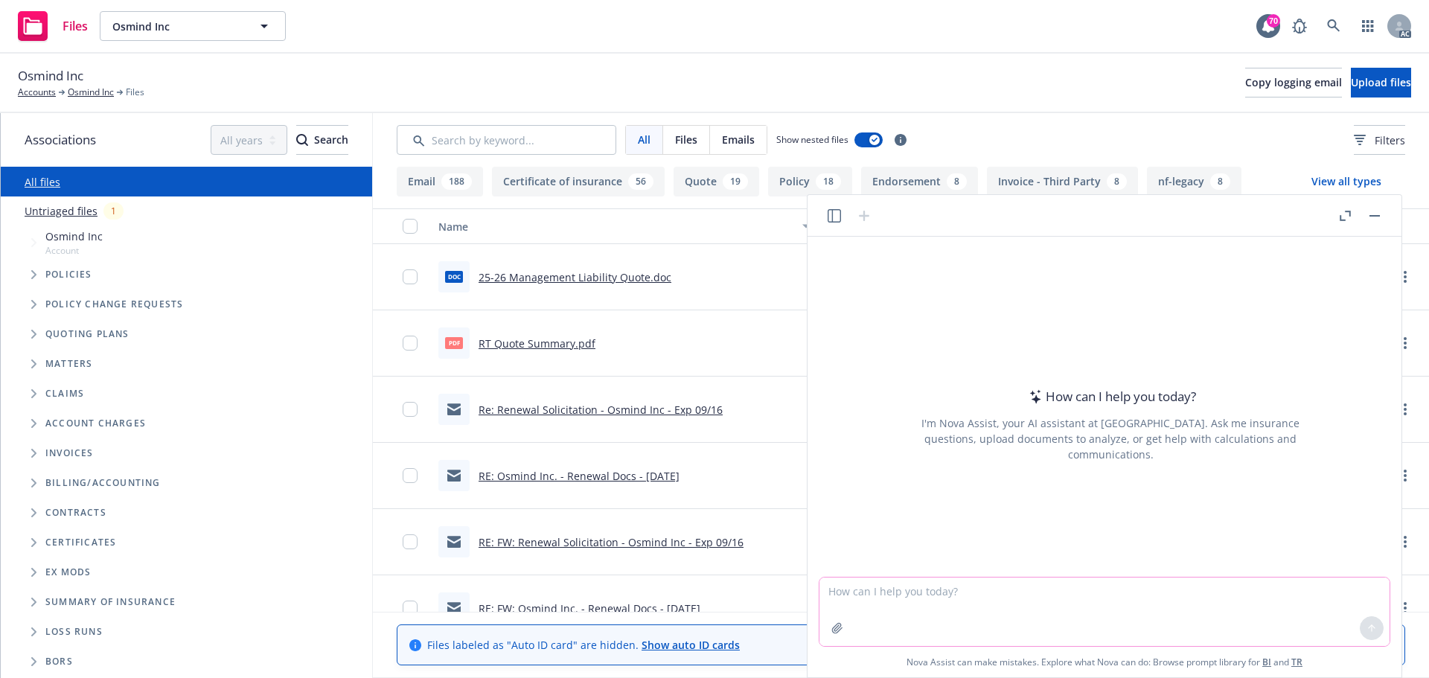
drag, startPoint x: 966, startPoint y: 587, endPoint x: 961, endPoint y: 601, distance: 14.8
click at [964, 591] on textarea at bounding box center [1104, 611] width 570 height 68
paste textarea "fully earned"
type textarea "What is 'fully earned' means in policy fee"
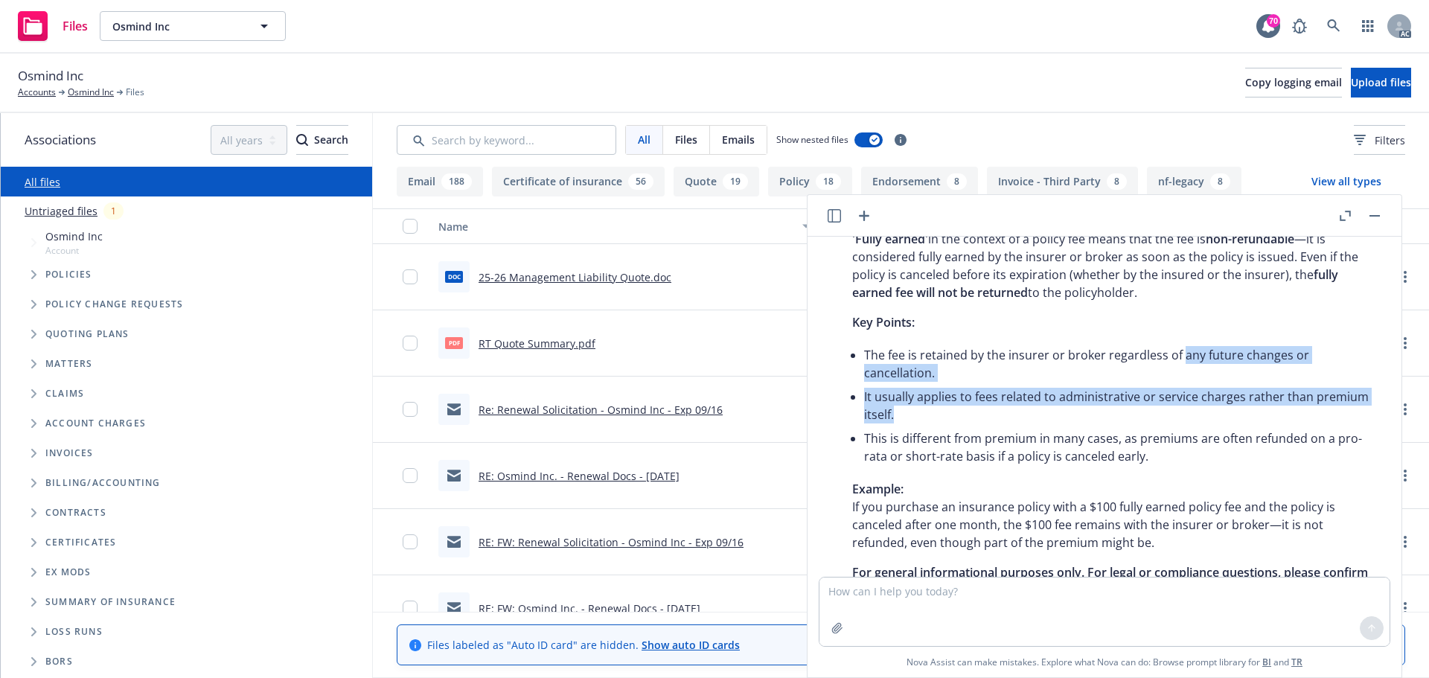
scroll to position [136, 0]
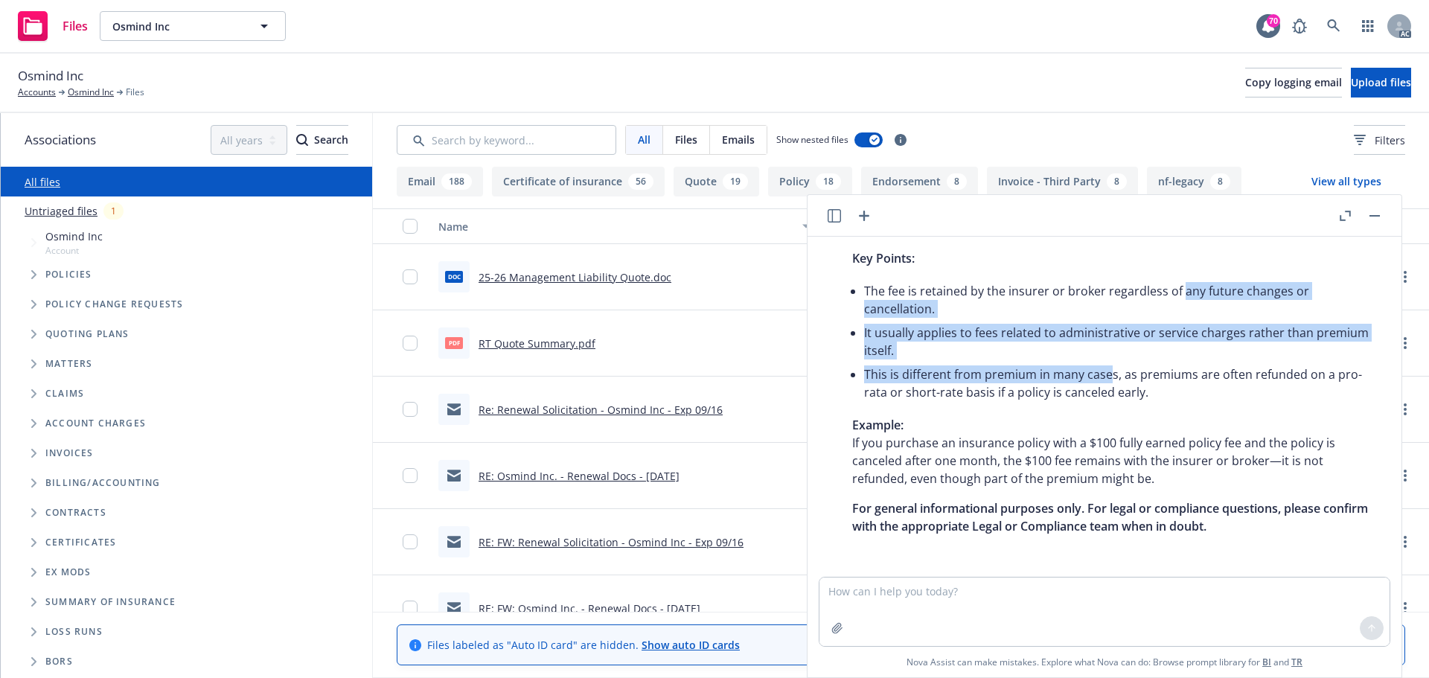
drag, startPoint x: 1182, startPoint y: 363, endPoint x: 1109, endPoint y: 367, distance: 73.0
click at [1109, 367] on ul "The fee is retained by the insurer or broker regardless of any future changes o…" at bounding box center [1116, 341] width 504 height 125
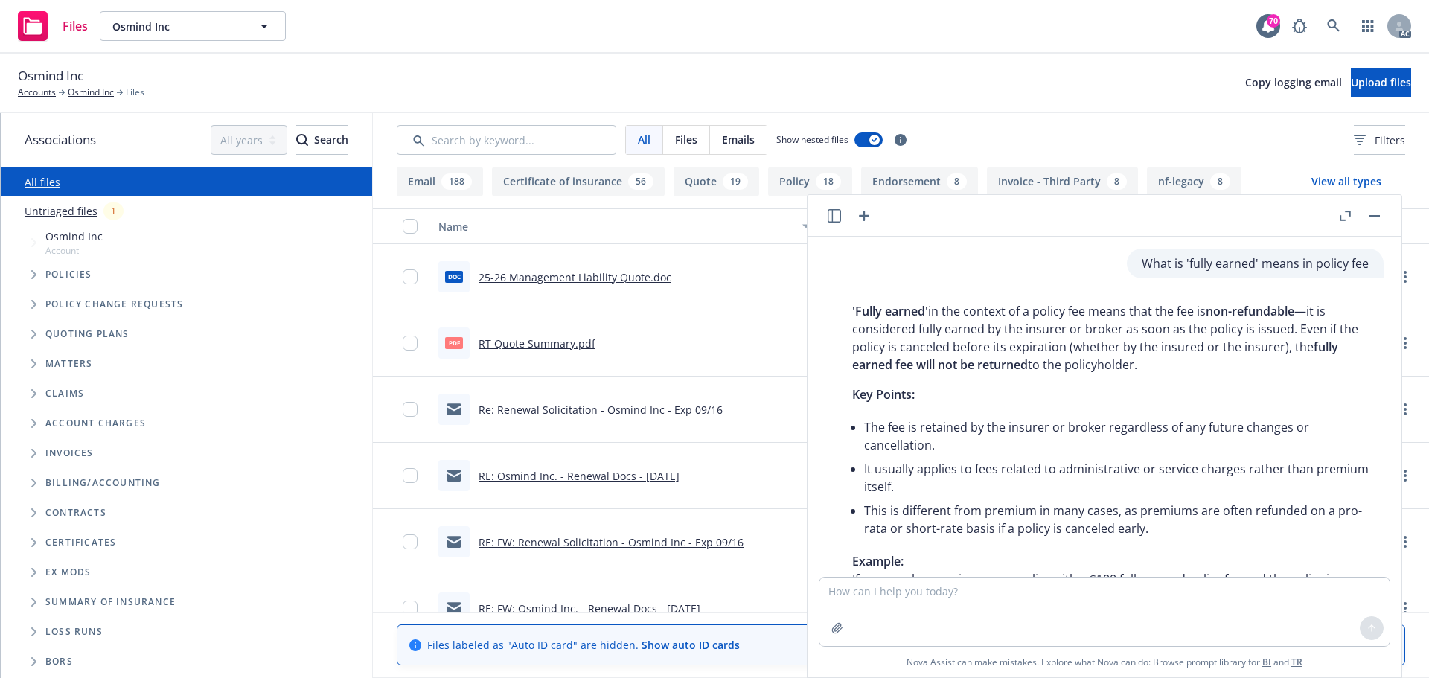
click at [962, 371] on span "fully earned fee will not be returned" at bounding box center [1095, 356] width 486 height 34
drag, startPoint x: 853, startPoint y: 310, endPoint x: 1152, endPoint y: 371, distance: 305.4
click at [1152, 371] on p "'Fully earned' in the context of a policy fee means that the fee is non-refunda…" at bounding box center [1110, 337] width 516 height 71
copy p "'Fully earned' in the context of a policy fee means that the fee is non-refunda…"
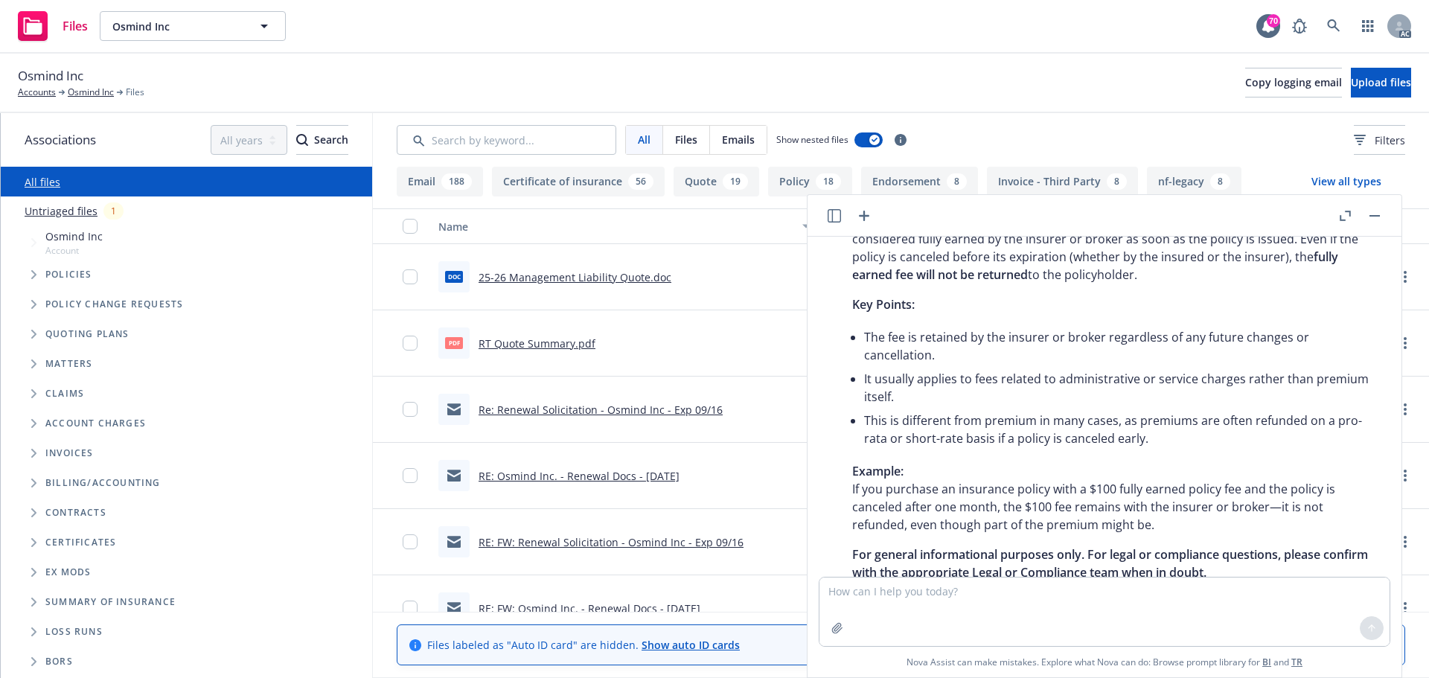
scroll to position [136, 0]
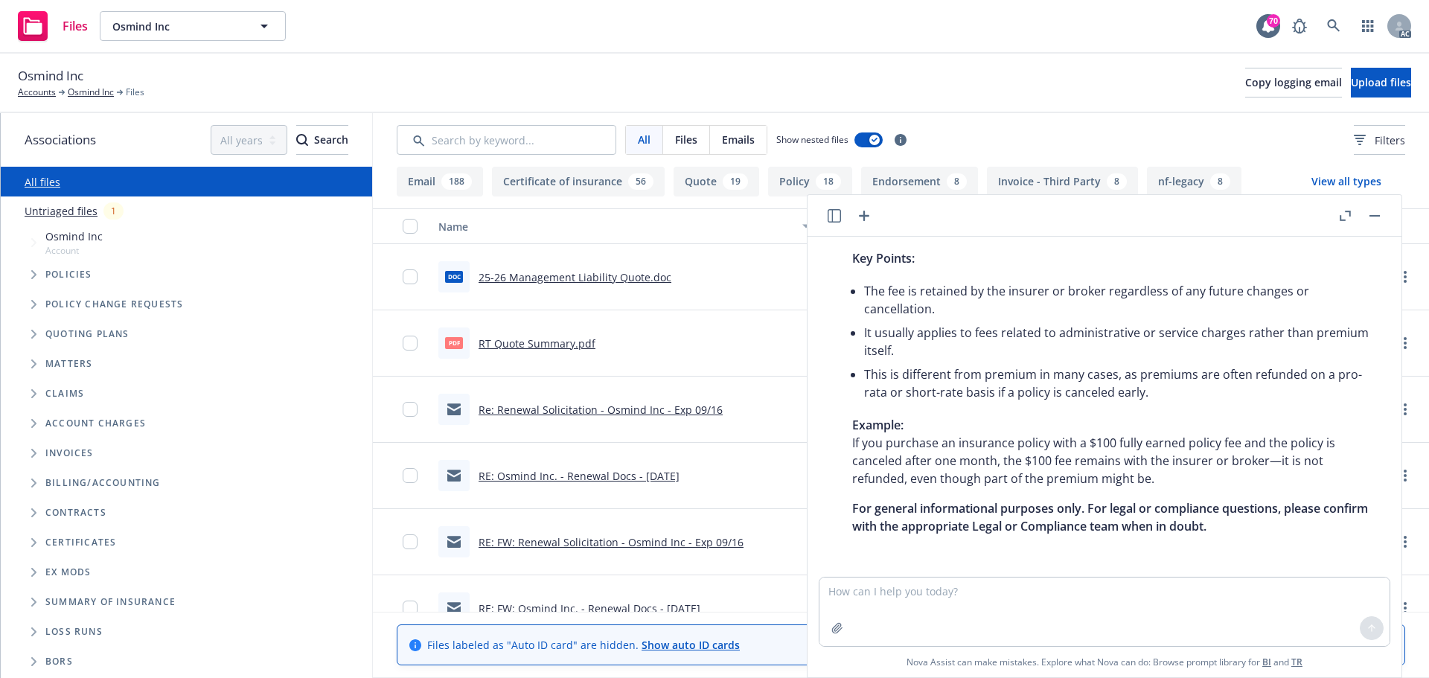
click at [1371, 217] on button "button" at bounding box center [1374, 216] width 18 height 18
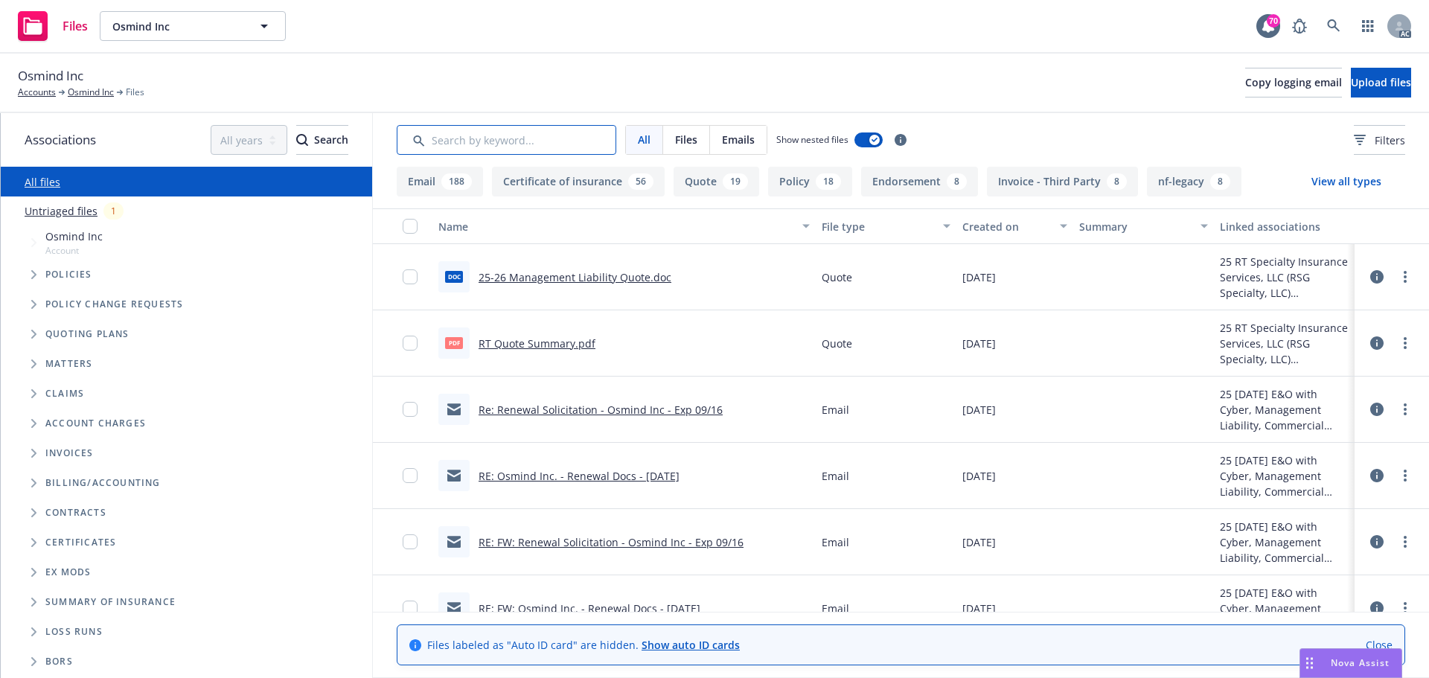
click at [493, 133] on input "Search by keyword..." at bounding box center [506, 140] width 219 height 30
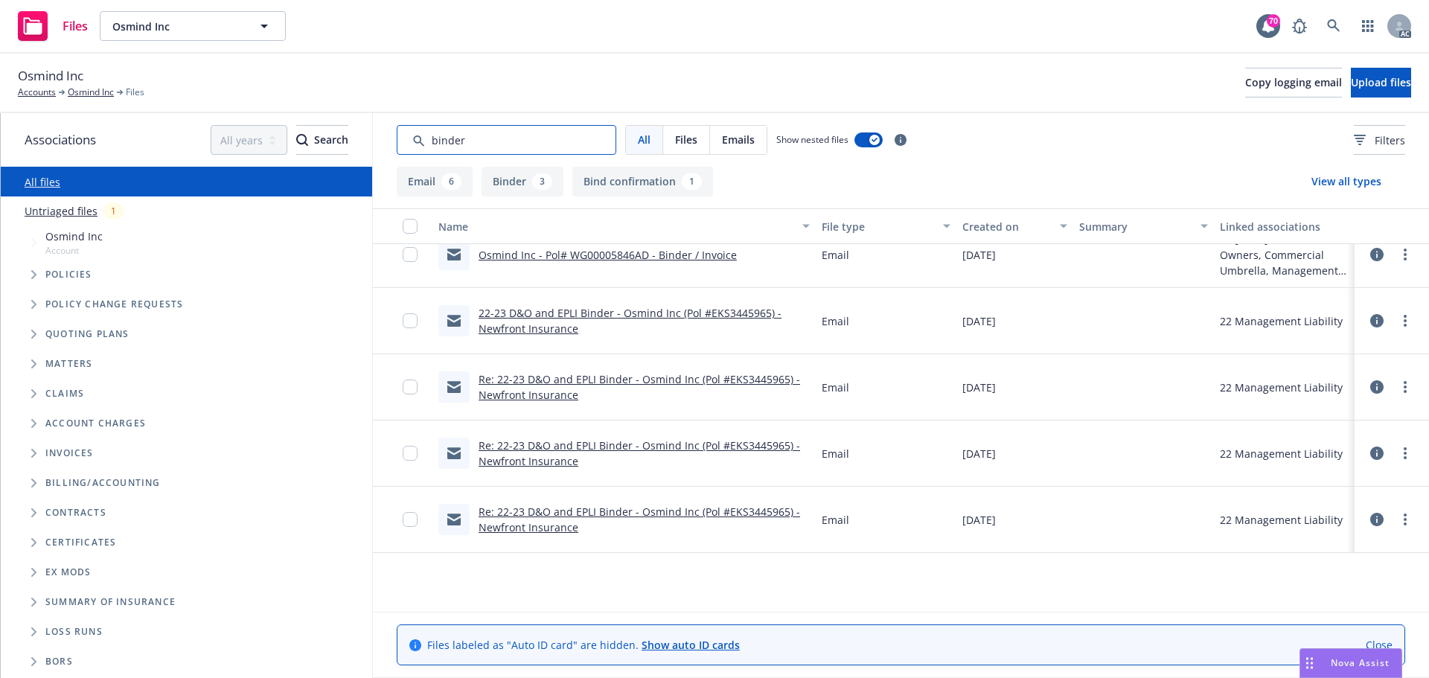
scroll to position [0, 0]
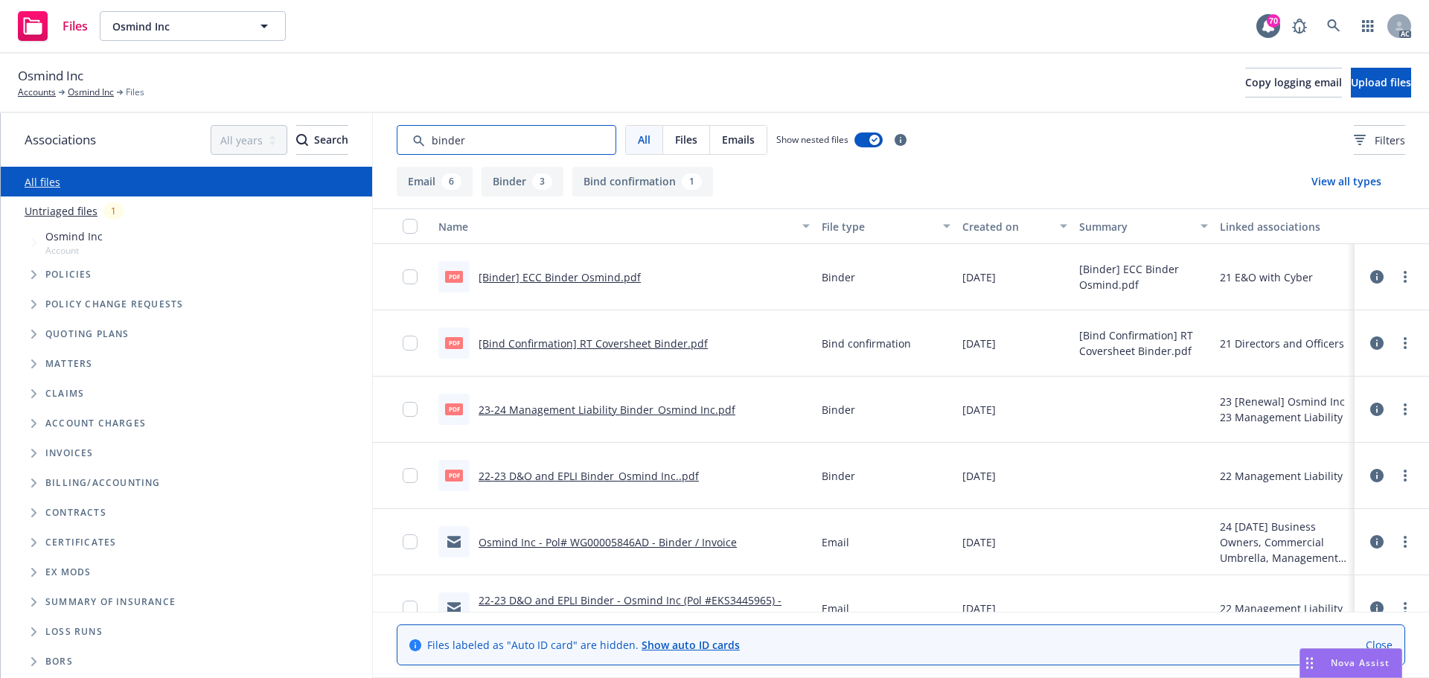
drag, startPoint x: 456, startPoint y: 137, endPoint x: 368, endPoint y: 136, distance: 88.5
click at [368, 136] on div "Associations All years 2027 2026 2025 2024 2023 2022 2021 2020 2019 2018 2017 2…" at bounding box center [715, 395] width 1428 height 565
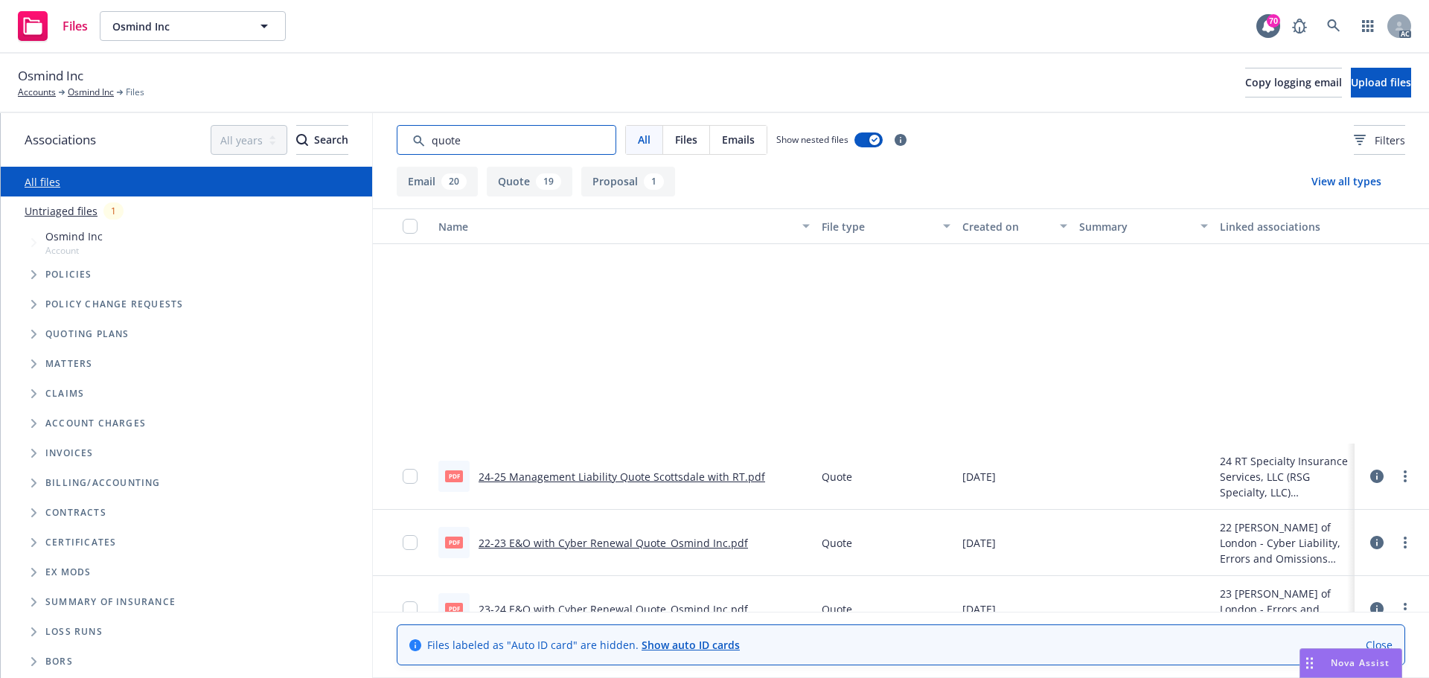
scroll to position [818, 0]
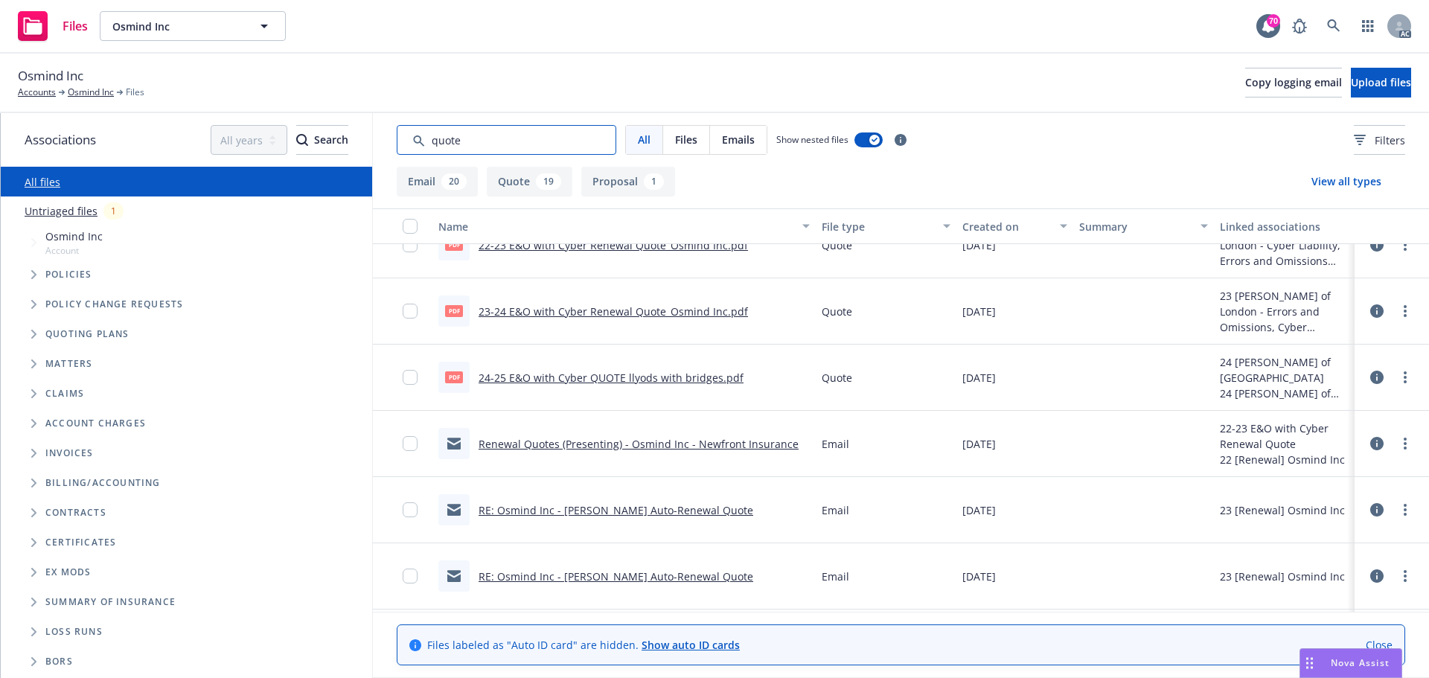
type input "quote"
click at [647, 381] on link "24-25 E&O with Cyber QUOTE llyods with bridges.pdf" at bounding box center [610, 378] width 265 height 14
